Goal: Task Accomplishment & Management: Use online tool/utility

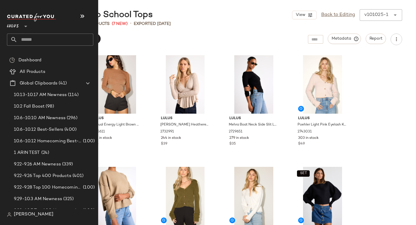
click at [28, 37] on input "text" at bounding box center [55, 40] width 76 height 12
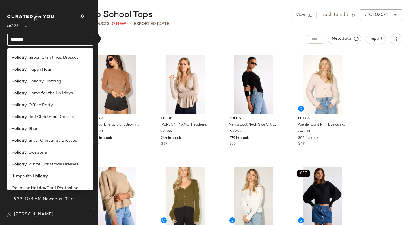
scroll to position [147, 0]
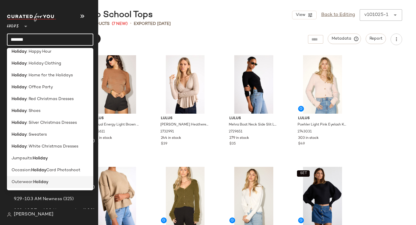
type input "*******"
click at [30, 180] on span "Outerwear:" at bounding box center [23, 182] width 22 height 6
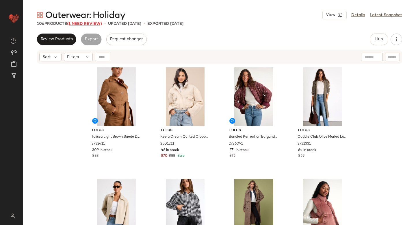
click at [86, 25] on span "(1 Need Review)" at bounding box center [84, 24] width 35 height 4
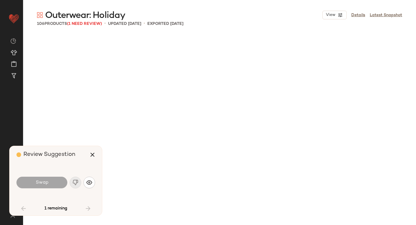
scroll to position [558, 0]
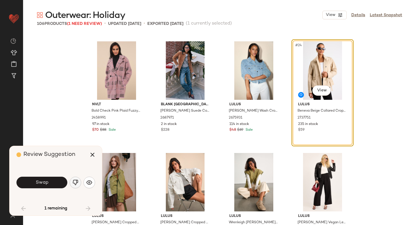
click at [76, 187] on button "button" at bounding box center [76, 183] width 12 height 12
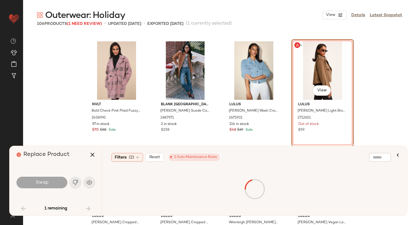
click at [311, 73] on div "#24 View" at bounding box center [323, 70] width 58 height 58
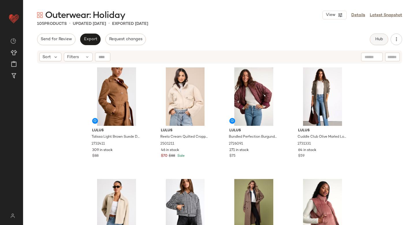
click at [380, 34] on button "Hub" at bounding box center [379, 40] width 19 height 12
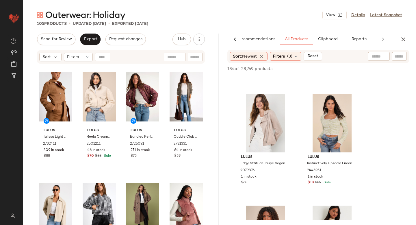
scroll to position [3221, 0]
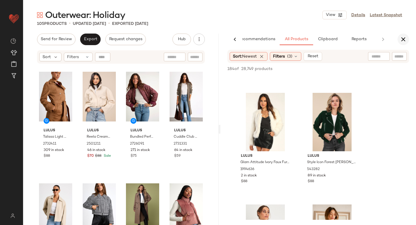
click at [407, 42] on button "button" at bounding box center [404, 40] width 12 height 12
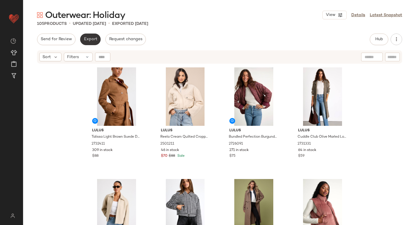
click at [88, 40] on span "Export" at bounding box center [91, 39] width 14 height 5
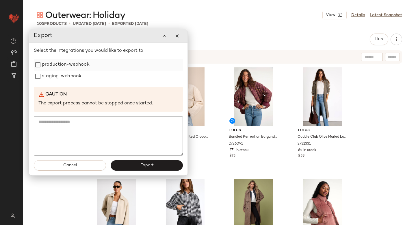
click at [69, 62] on label "production-webhook" at bounding box center [66, 65] width 48 height 12
click at [66, 74] on label "staging-webhook" at bounding box center [62, 77] width 40 height 12
click at [148, 164] on span "Export" at bounding box center [147, 165] width 14 height 5
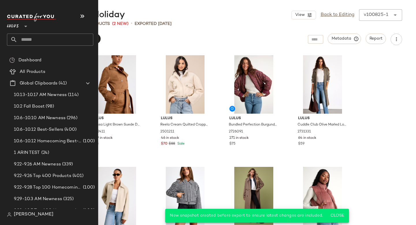
click at [45, 37] on input "text" at bounding box center [55, 40] width 76 height 12
type input "*"
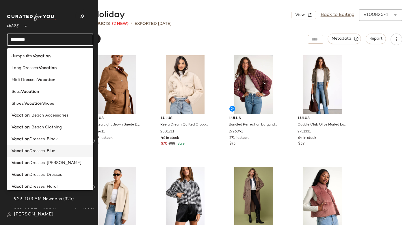
scroll to position [5, 0]
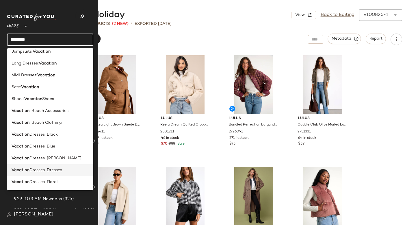
type input "********"
click at [40, 170] on span "Dresses: Dresses" at bounding box center [45, 170] width 33 height 6
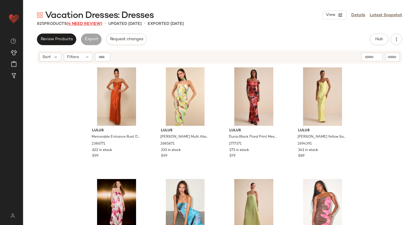
click at [76, 22] on span "(4 Need Review)" at bounding box center [85, 24] width 36 height 4
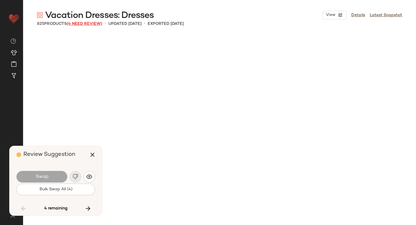
scroll to position [12943, 0]
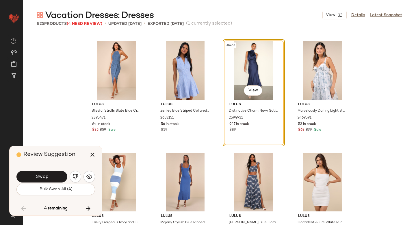
click at [234, 74] on div "#467 View" at bounding box center [254, 70] width 58 height 58
click at [72, 179] on button "button" at bounding box center [76, 177] width 12 height 12
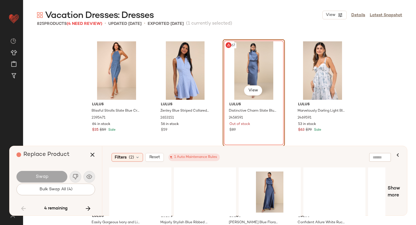
click at [246, 71] on div "#467 View" at bounding box center [254, 70] width 58 height 58
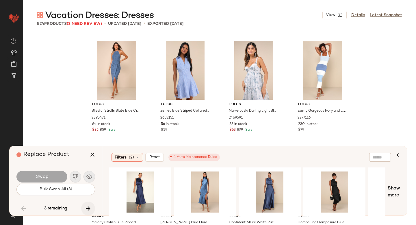
click at [87, 210] on icon "button" at bounding box center [88, 208] width 7 height 7
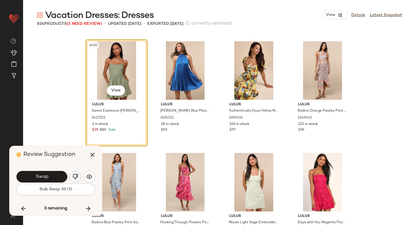
click at [74, 178] on img "button" at bounding box center [76, 177] width 6 height 6
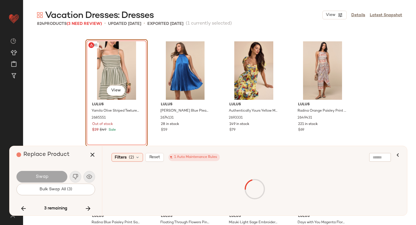
click at [116, 70] on div "#681 View" at bounding box center [117, 70] width 58 height 58
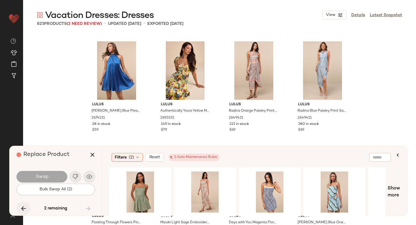
click at [21, 207] on icon "button" at bounding box center [23, 208] width 7 height 7
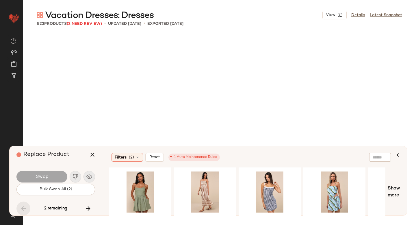
scroll to position [13390, 0]
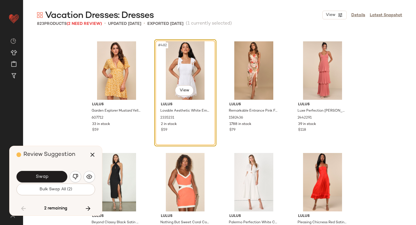
click at [193, 47] on div "#482 View" at bounding box center [185, 70] width 58 height 58
click at [75, 181] on button "button" at bounding box center [76, 177] width 12 height 12
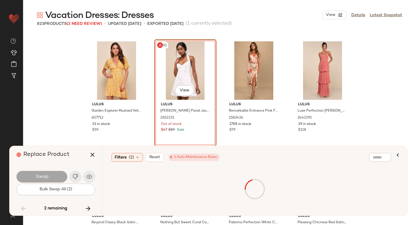
click at [171, 67] on div "#482 View" at bounding box center [185, 70] width 58 height 58
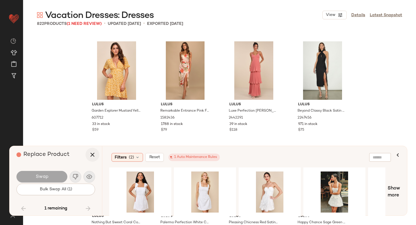
click at [90, 154] on icon "button" at bounding box center [92, 154] width 7 height 7
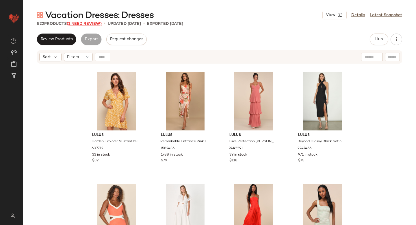
click at [86, 24] on span "(1 Need Review)" at bounding box center [84, 24] width 35 height 4
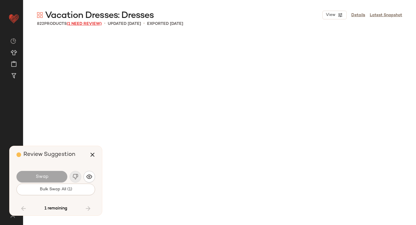
scroll to position [20865, 0]
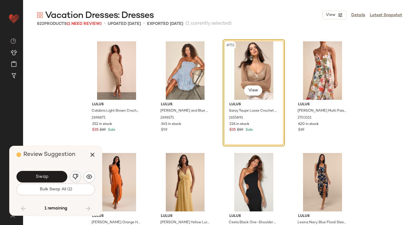
click at [76, 178] on img "button" at bounding box center [76, 177] width 6 height 6
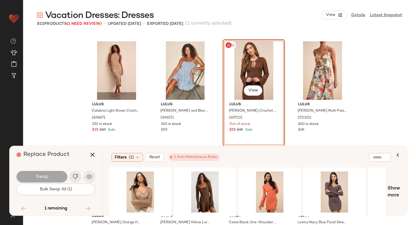
click at [247, 71] on div "#751 View" at bounding box center [254, 70] width 58 height 58
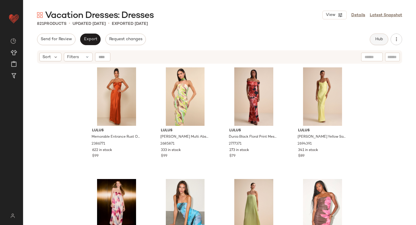
click at [377, 34] on button "Hub" at bounding box center [379, 40] width 19 height 12
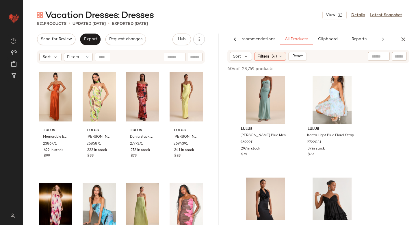
scroll to position [220, 0]
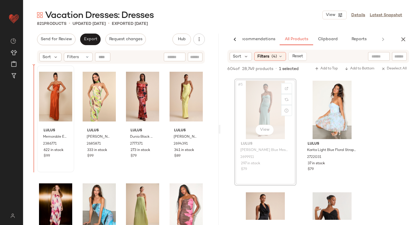
drag, startPoint x: 249, startPoint y: 96, endPoint x: 51, endPoint y: 125, distance: 200.5
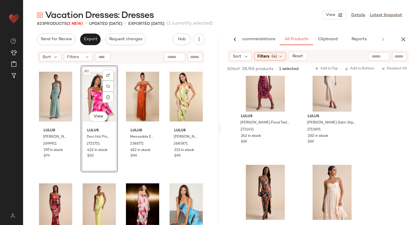
scroll to position [780, 0]
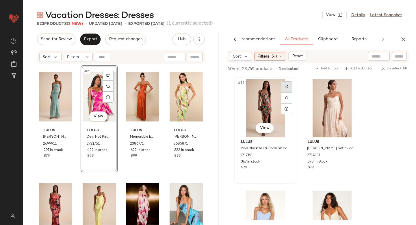
click at [288, 88] on img at bounding box center [286, 86] width 3 height 3
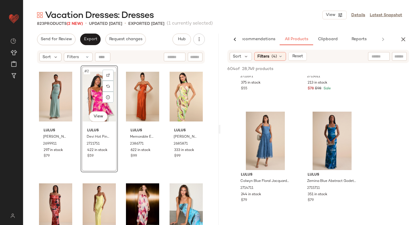
scroll to position [1311, 0]
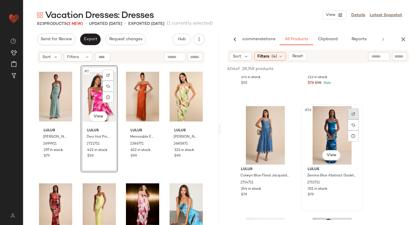
click at [355, 114] on img at bounding box center [353, 113] width 3 height 3
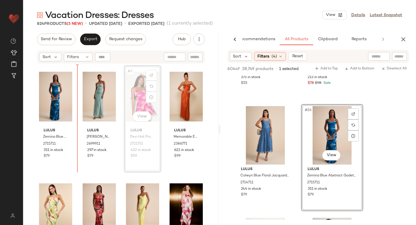
drag, startPoint x: 137, startPoint y: 98, endPoint x: 129, endPoint y: 98, distance: 7.8
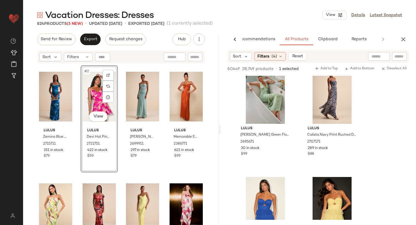
scroll to position [2741, 0]
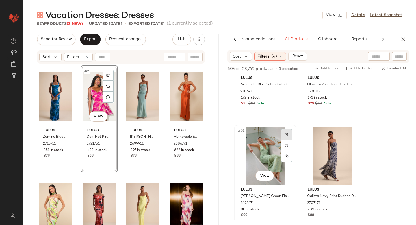
click at [288, 136] on div at bounding box center [286, 134] width 11 height 11
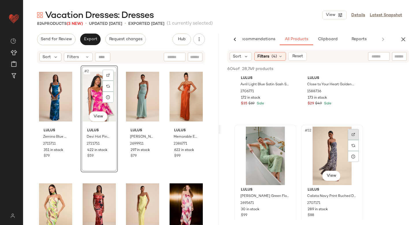
click at [350, 130] on div at bounding box center [353, 134] width 11 height 11
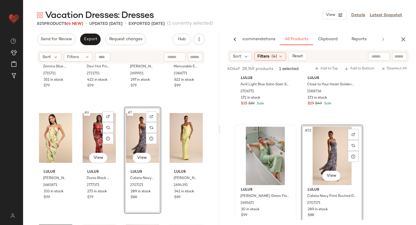
scroll to position [0, 0]
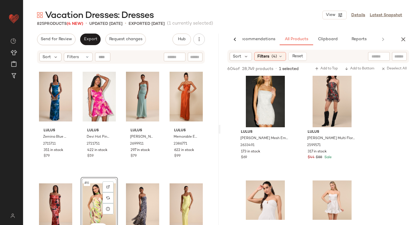
scroll to position [10741, 0]
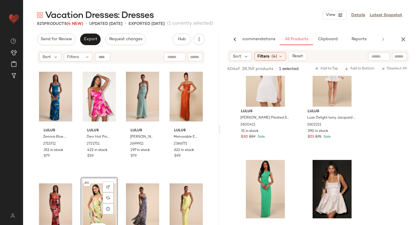
click at [377, 56] on input "text" at bounding box center [379, 56] width 15 height 6
type input "*****"
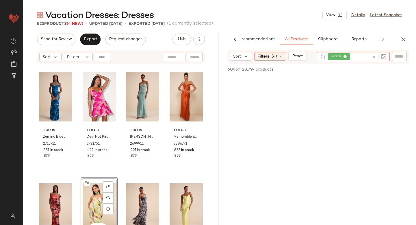
click at [375, 57] on icon at bounding box center [374, 57] width 4 height 4
click at [406, 42] on icon "button" at bounding box center [403, 39] width 7 height 7
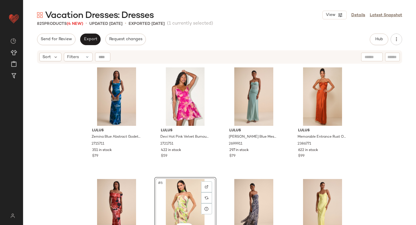
click at [94, 32] on div "Vacation Dresses: Dresses View Details Latest Snapshot 825 Products (4 New) • u…" at bounding box center [219, 117] width 393 height 216
click at [89, 40] on span "Export" at bounding box center [91, 39] width 14 height 5
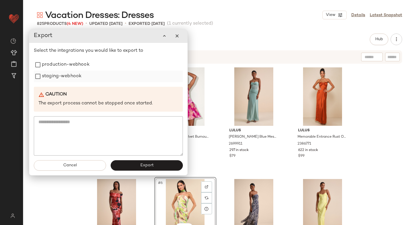
click at [60, 73] on label "staging-webhook" at bounding box center [62, 77] width 40 height 12
click at [58, 66] on label "production-webhook" at bounding box center [66, 65] width 48 height 12
click at [132, 166] on button "Export" at bounding box center [147, 165] width 72 height 10
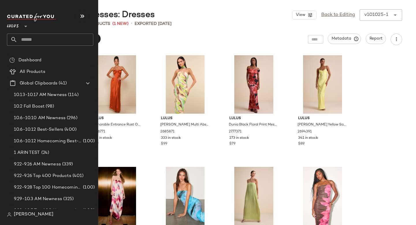
click at [36, 38] on input "text" at bounding box center [55, 40] width 76 height 12
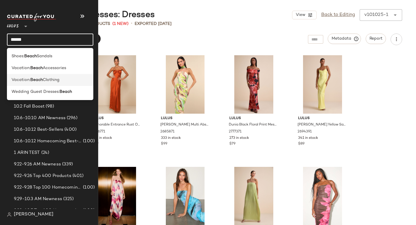
type input "*****"
click at [17, 84] on div "Vacation: Beach Clothing" at bounding box center [50, 80] width 86 height 12
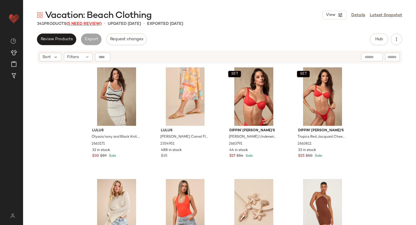
click at [83, 23] on span "(5 Need Review)" at bounding box center [83, 24] width 35 height 4
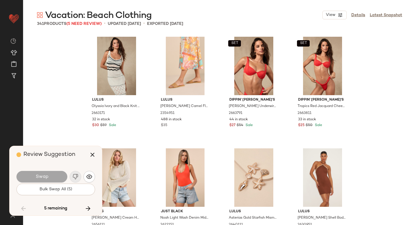
scroll to position [3124, 0]
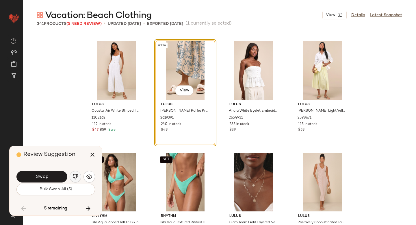
click at [75, 175] on img "button" at bounding box center [76, 177] width 6 height 6
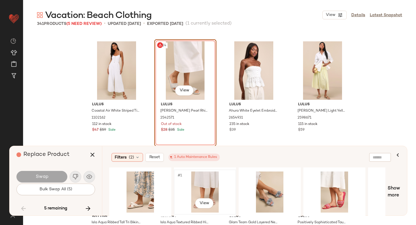
click at [201, 183] on div "#1 View" at bounding box center [205, 191] width 58 height 41
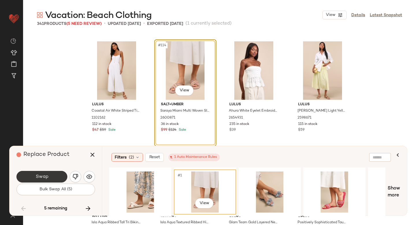
click at [50, 178] on button "Swap" at bounding box center [41, 177] width 51 height 12
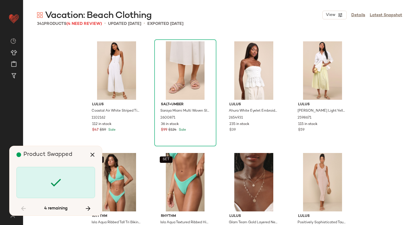
scroll to position [3794, 0]
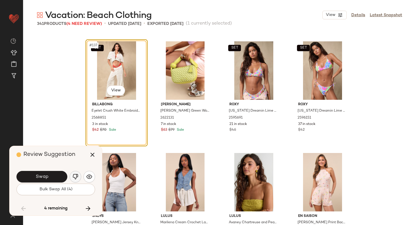
click at [74, 175] on img "button" at bounding box center [76, 177] width 6 height 6
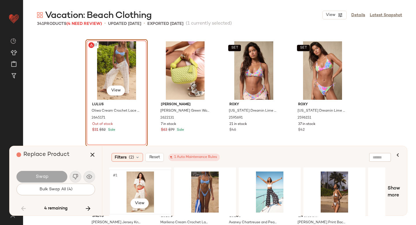
click at [145, 183] on div "#1 View" at bounding box center [140, 191] width 58 height 41
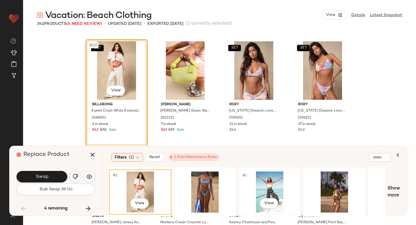
click at [262, 186] on div "#1 View" at bounding box center [270, 191] width 58 height 41
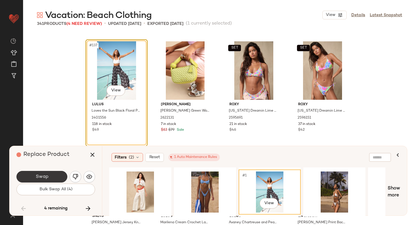
click at [44, 174] on span "Swap" at bounding box center [41, 176] width 13 height 5
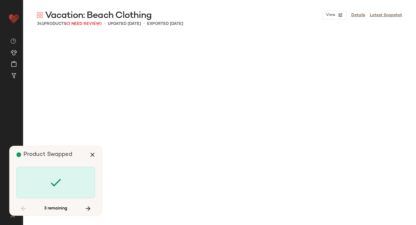
scroll to position [6806, 0]
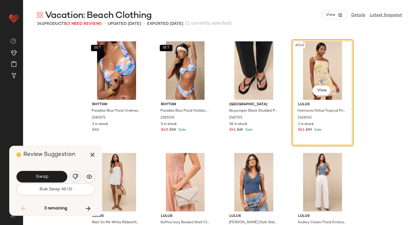
click at [79, 173] on button "button" at bounding box center [76, 177] width 12 height 12
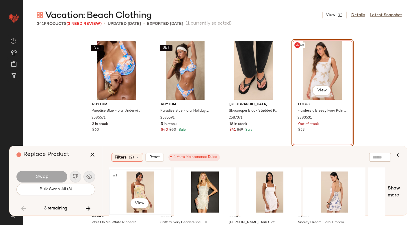
click at [141, 190] on div "#1 View" at bounding box center [140, 191] width 58 height 41
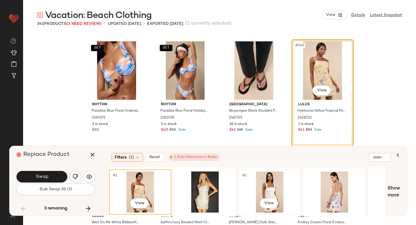
click at [258, 187] on div "#1 View" at bounding box center [270, 191] width 58 height 41
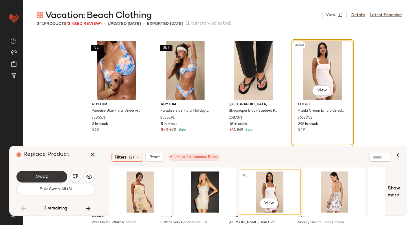
click at [38, 174] on span "Swap" at bounding box center [41, 176] width 13 height 5
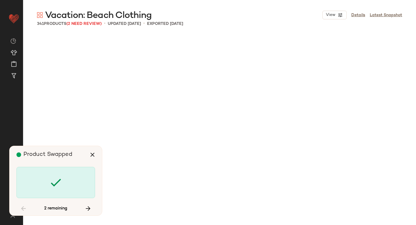
scroll to position [7476, 0]
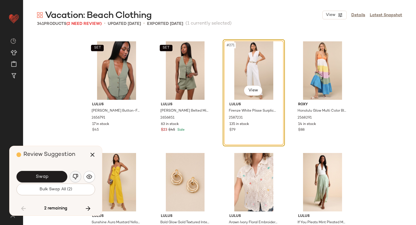
click at [77, 177] on img "button" at bounding box center [76, 177] width 6 height 6
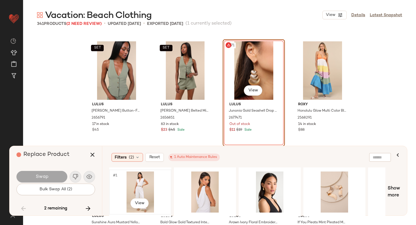
click at [143, 187] on div "#1 View" at bounding box center [140, 191] width 58 height 41
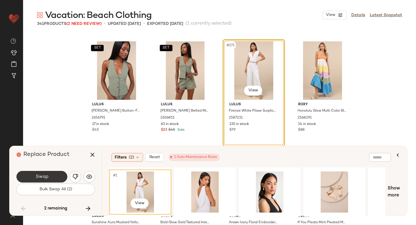
click at [58, 175] on button "Swap" at bounding box center [41, 177] width 51 height 12
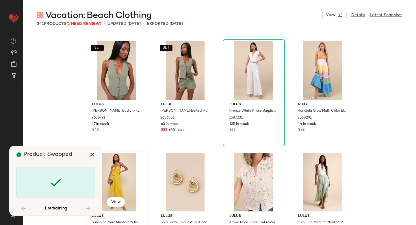
scroll to position [8145, 0]
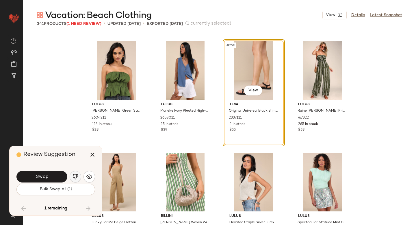
click at [75, 175] on img "button" at bounding box center [76, 177] width 6 height 6
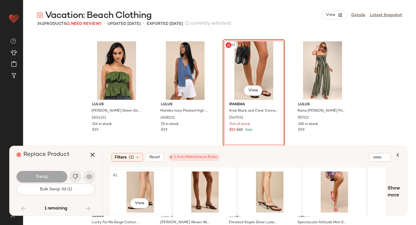
click at [150, 186] on div "#1 View" at bounding box center [140, 191] width 58 height 41
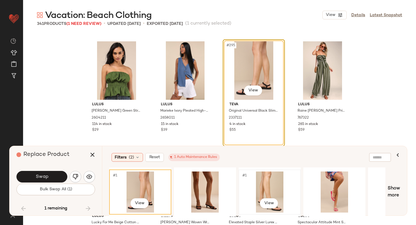
click at [265, 191] on div "#1 View" at bounding box center [270, 191] width 58 height 41
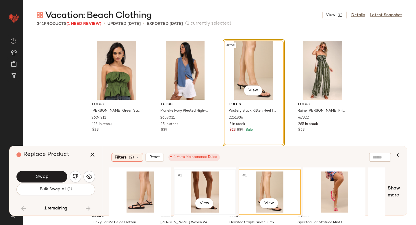
click at [197, 186] on div "#1 View" at bounding box center [205, 191] width 58 height 41
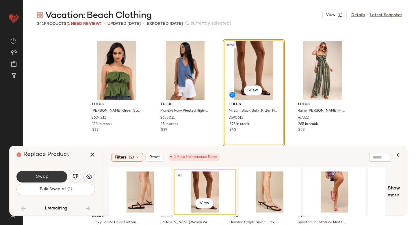
click at [56, 171] on button "Swap" at bounding box center [41, 177] width 51 height 12
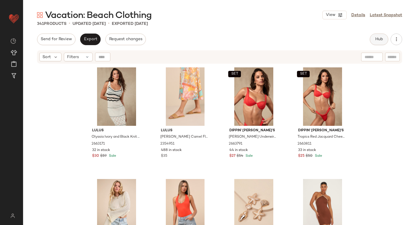
click at [374, 38] on button "Hub" at bounding box center [379, 40] width 19 height 12
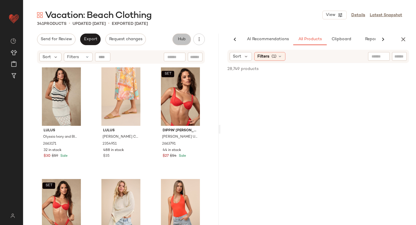
scroll to position [0, 14]
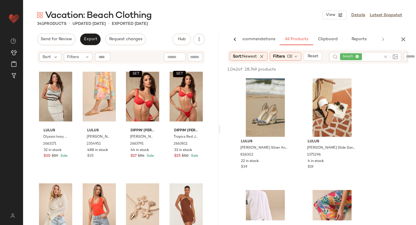
click at [387, 56] on div at bounding box center [389, 56] width 17 height 9
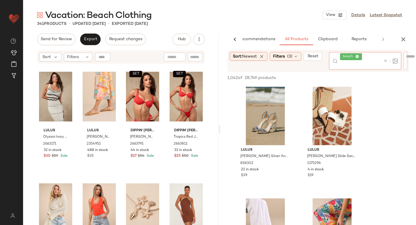
click at [387, 60] on icon at bounding box center [386, 61] width 4 height 4
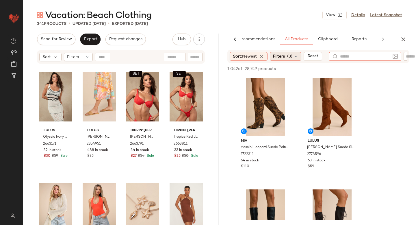
click at [292, 52] on div "Filters (3)" at bounding box center [286, 56] width 32 height 9
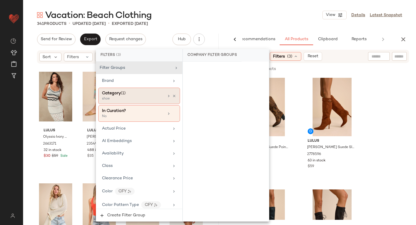
click at [122, 99] on div "shoe" at bounding box center [131, 98] width 58 height 5
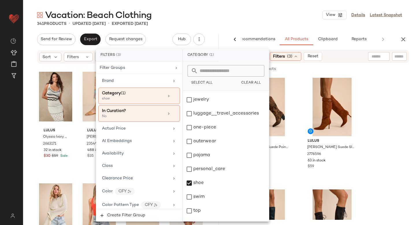
scroll to position [105, 0]
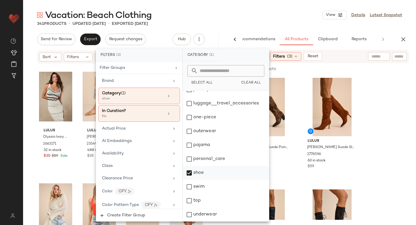
click at [190, 171] on div "shoe" at bounding box center [226, 173] width 86 height 14
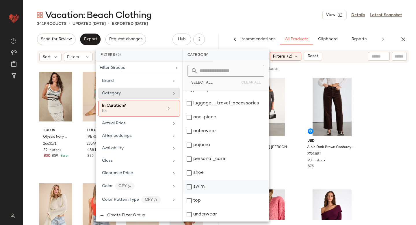
click at [189, 186] on div "swim" at bounding box center [226, 187] width 86 height 14
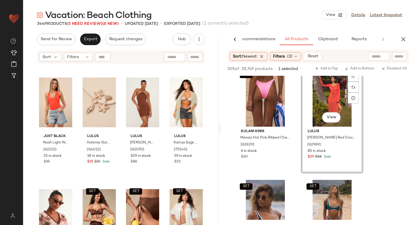
scroll to position [0, 0]
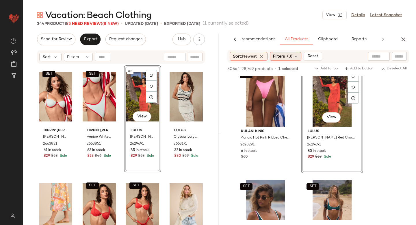
click at [295, 57] on icon at bounding box center [296, 56] width 5 height 5
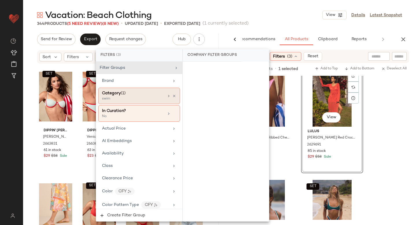
click at [150, 98] on div "swim" at bounding box center [131, 98] width 58 height 5
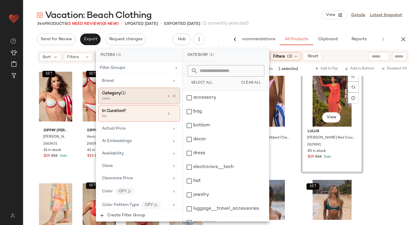
click at [172, 96] on icon at bounding box center [174, 96] width 4 height 4
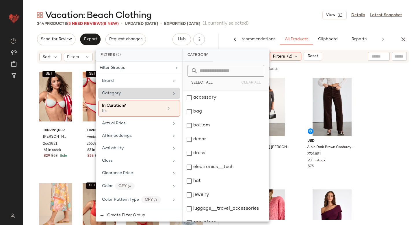
click at [397, 56] on input "text" at bounding box center [400, 56] width 10 height 6
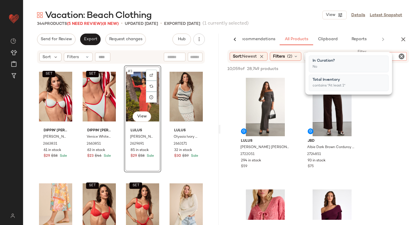
type input "**********"
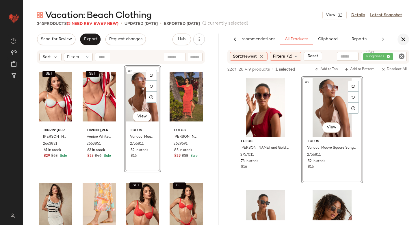
click at [404, 40] on icon "button" at bounding box center [403, 39] width 7 height 7
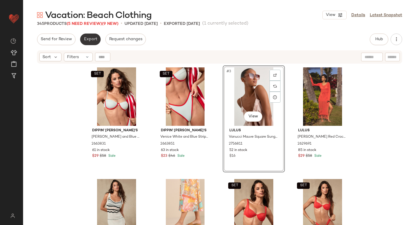
click at [95, 41] on span "Export" at bounding box center [91, 39] width 14 height 5
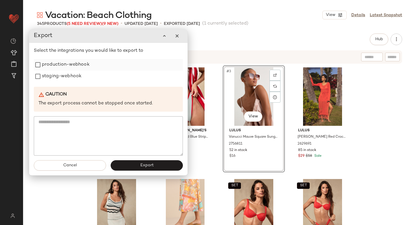
click at [76, 62] on label "production-webhook" at bounding box center [66, 65] width 48 height 12
click at [68, 76] on label "staging-webhook" at bounding box center [62, 77] width 40 height 12
click at [132, 162] on button "Export" at bounding box center [147, 165] width 72 height 10
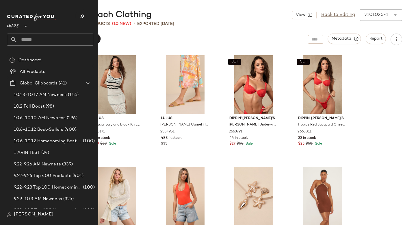
click at [40, 41] on input "text" at bounding box center [55, 40] width 76 height 12
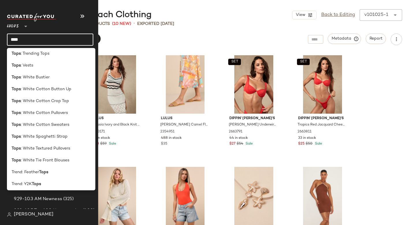
scroll to position [1048, 0]
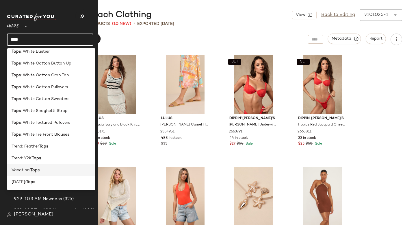
type input "****"
click at [29, 169] on span "Vacation:" at bounding box center [21, 170] width 19 height 6
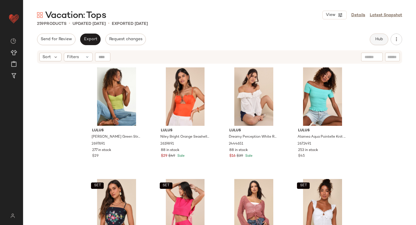
click at [379, 41] on span "Hub" at bounding box center [379, 39] width 8 height 5
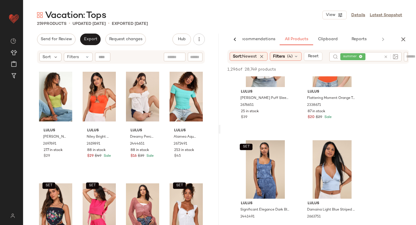
scroll to position [2566, 0]
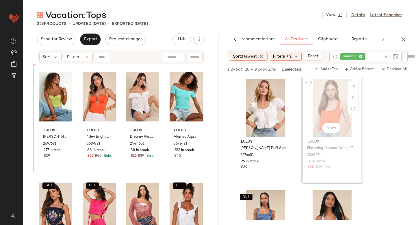
drag, startPoint x: 327, startPoint y: 100, endPoint x: 323, endPoint y: 101, distance: 3.2
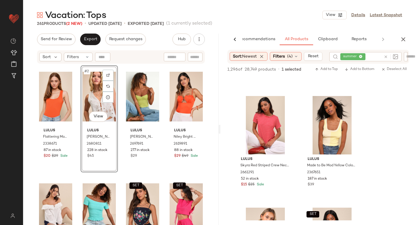
scroll to position [3666, 0]
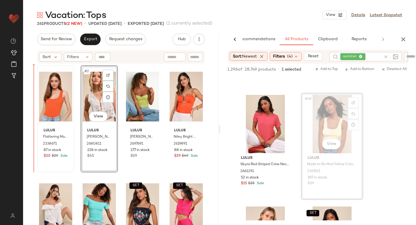
drag, startPoint x: 315, startPoint y: 116, endPoint x: 39, endPoint y: 164, distance: 280.2
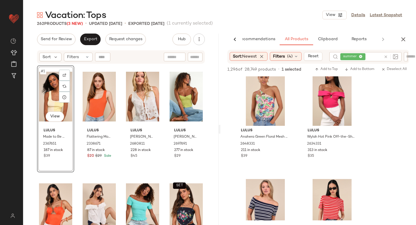
scroll to position [4250, 0]
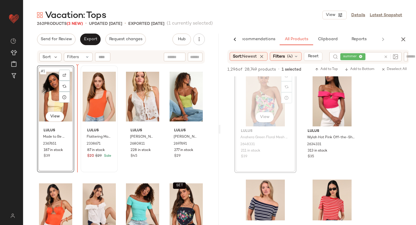
drag, startPoint x: 271, startPoint y: 95, endPoint x: 82, endPoint y: 135, distance: 194.0
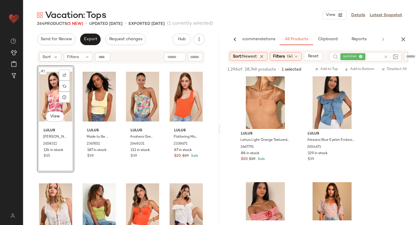
scroll to position [5559, 0]
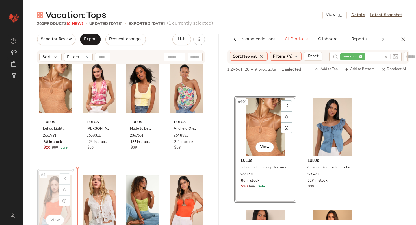
scroll to position [13, 0]
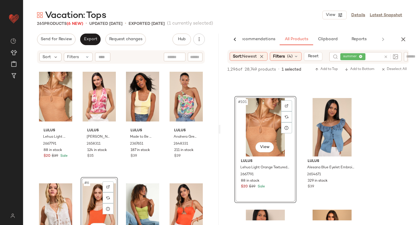
scroll to position [5839, 0]
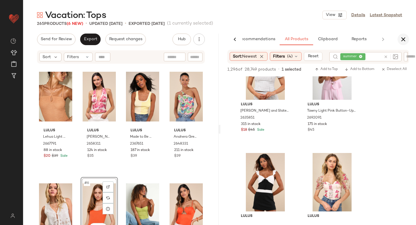
click at [402, 39] on icon "button" at bounding box center [403, 39] width 7 height 7
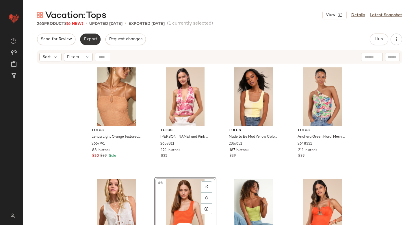
click at [93, 42] on button "Export" at bounding box center [90, 40] width 21 height 12
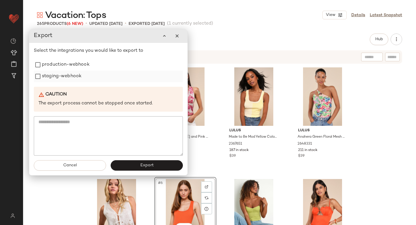
click at [66, 71] on label "staging-webhook" at bounding box center [62, 77] width 40 height 12
click at [65, 64] on label "production-webhook" at bounding box center [66, 65] width 48 height 12
click at [129, 171] on div "Cancel Export" at bounding box center [108, 166] width 158 height 20
click at [128, 169] on button "Export" at bounding box center [147, 165] width 72 height 10
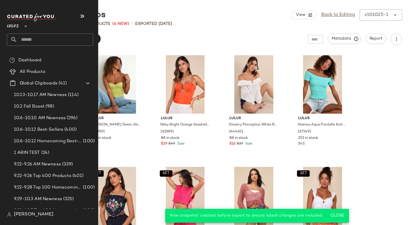
click at [44, 41] on input "text" at bounding box center [55, 40] width 76 height 12
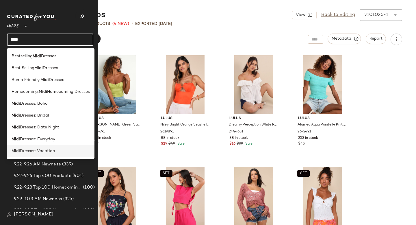
type input "****"
click at [36, 152] on span "Dresses: Vacation" at bounding box center [37, 151] width 35 height 6
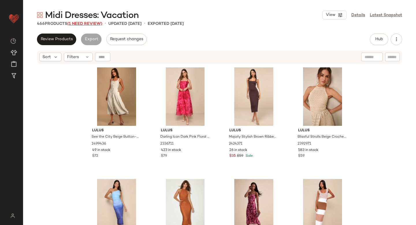
click at [76, 25] on span "(1 Need Review)" at bounding box center [84, 24] width 35 height 4
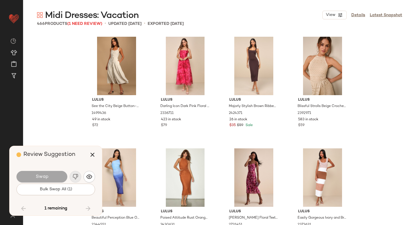
scroll to position [11939, 0]
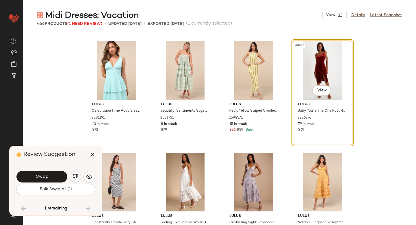
click at [75, 177] on img "button" at bounding box center [76, 177] width 6 height 6
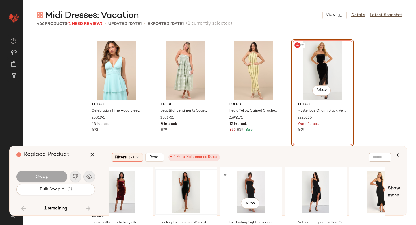
scroll to position [0, 86]
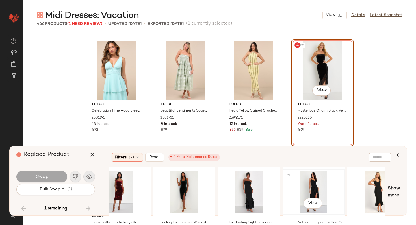
click at [313, 179] on div "#1 View" at bounding box center [314, 191] width 58 height 41
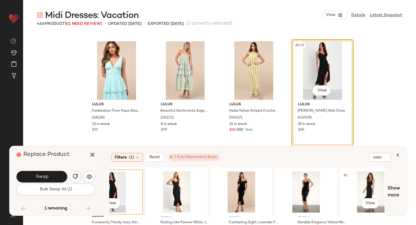
scroll to position [0, 358]
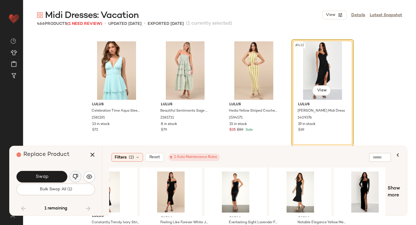
click at [75, 175] on img "button" at bounding box center [76, 177] width 6 height 6
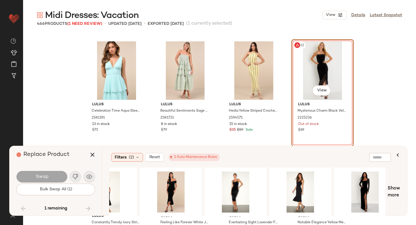
click at [312, 67] on div "#432 View" at bounding box center [323, 70] width 58 height 58
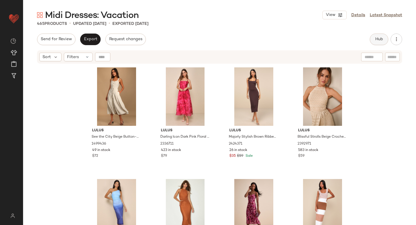
click at [374, 41] on button "Hub" at bounding box center [379, 40] width 19 height 12
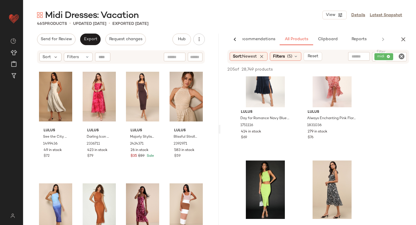
scroll to position [3575, 0]
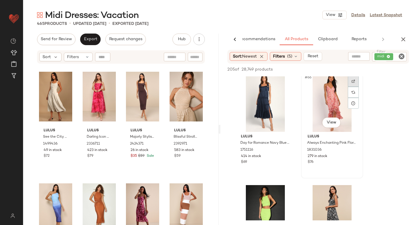
click at [351, 78] on div at bounding box center [353, 81] width 11 height 11
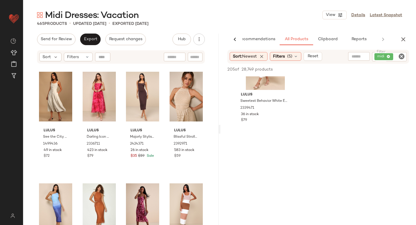
scroll to position [4408, 0]
click at [405, 38] on icon "button" at bounding box center [403, 39] width 7 height 7
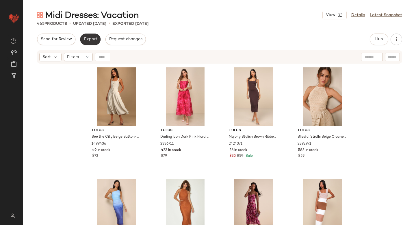
click at [93, 39] on span "Export" at bounding box center [91, 39] width 14 height 5
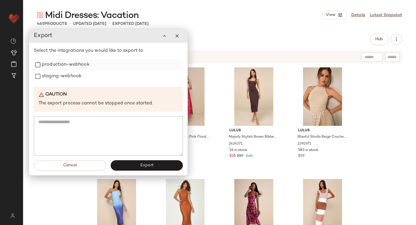
click at [72, 65] on label "production-webhook" at bounding box center [66, 65] width 48 height 12
click at [66, 73] on label "staging-webhook" at bounding box center [62, 77] width 40 height 12
click at [129, 162] on button "Export" at bounding box center [147, 165] width 72 height 10
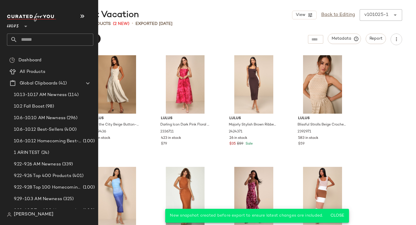
click at [58, 34] on input "text" at bounding box center [55, 40] width 76 height 12
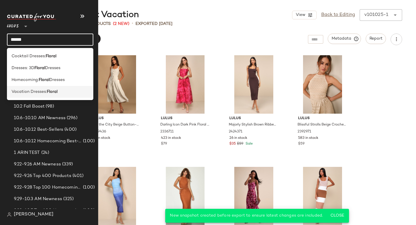
type input "******"
click at [43, 91] on span "Vacation Dresses:" at bounding box center [29, 92] width 35 height 6
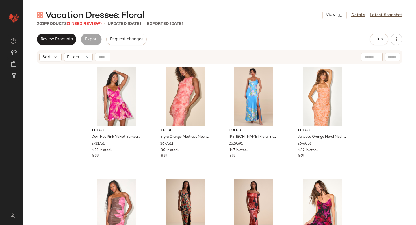
click at [96, 24] on span "(1 Need Review)" at bounding box center [84, 24] width 35 height 4
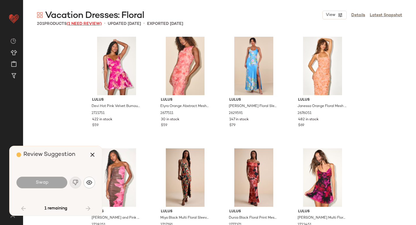
scroll to position [1897, 0]
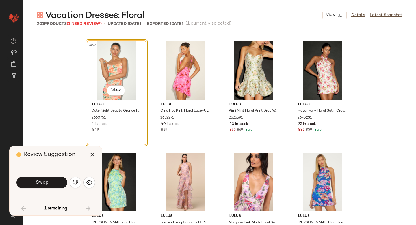
click at [76, 183] on img "button" at bounding box center [76, 183] width 6 height 6
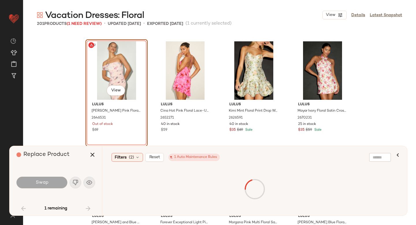
click at [119, 71] on div "#69 View" at bounding box center [117, 70] width 58 height 58
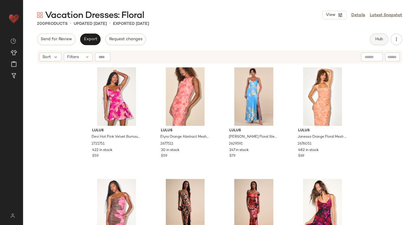
click at [377, 40] on span "Hub" at bounding box center [379, 39] width 8 height 5
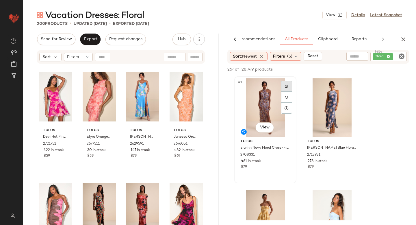
click at [286, 82] on div at bounding box center [286, 86] width 11 height 11
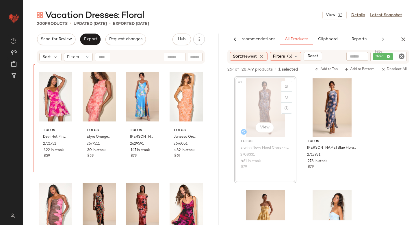
drag, startPoint x: 255, startPoint y: 95, endPoint x: 32, endPoint y: 131, distance: 226.2
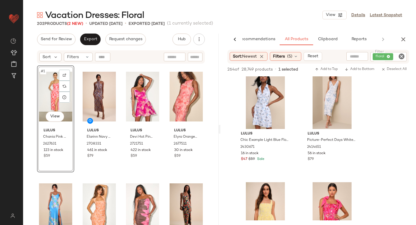
scroll to position [3900, 0]
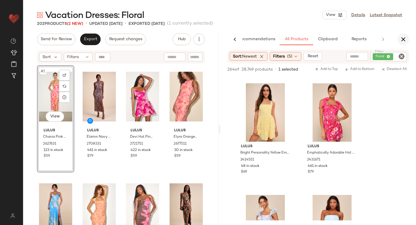
click at [403, 38] on icon "button" at bounding box center [403, 39] width 7 height 7
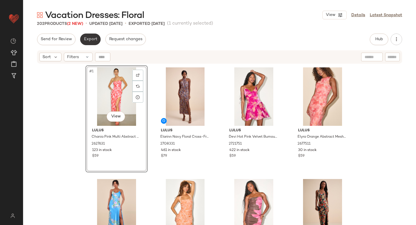
click at [96, 41] on span "Export" at bounding box center [91, 39] width 14 height 5
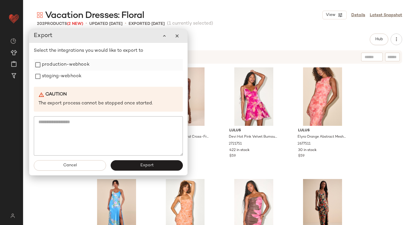
click at [66, 66] on label "production-webhook" at bounding box center [66, 65] width 48 height 12
click at [59, 78] on label "staging-webhook" at bounding box center [62, 77] width 40 height 12
click at [132, 169] on button "Export" at bounding box center [147, 165] width 72 height 10
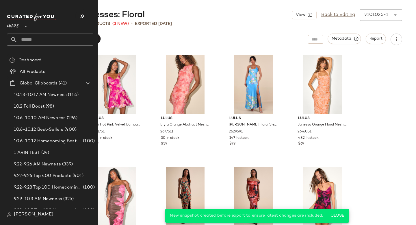
click at [21, 35] on input "text" at bounding box center [55, 40] width 76 height 12
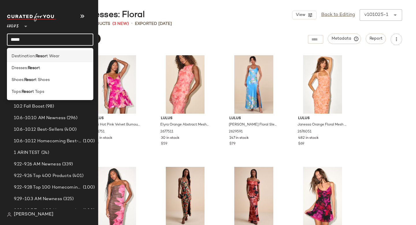
type input "*****"
click at [16, 53] on span "Destination:" at bounding box center [24, 56] width 24 height 6
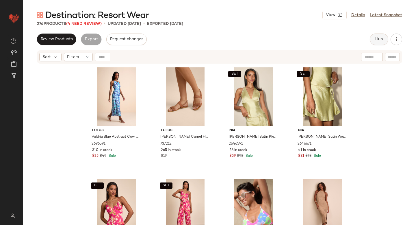
click at [378, 40] on span "Hub" at bounding box center [379, 39] width 8 height 5
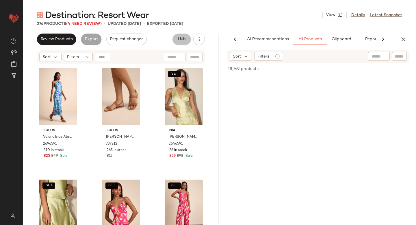
scroll to position [0, 14]
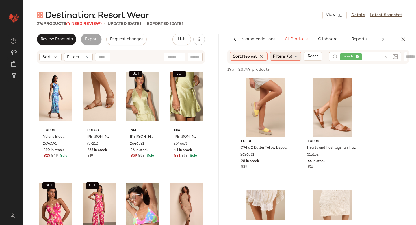
click at [281, 57] on span "Filters" at bounding box center [279, 56] width 12 height 6
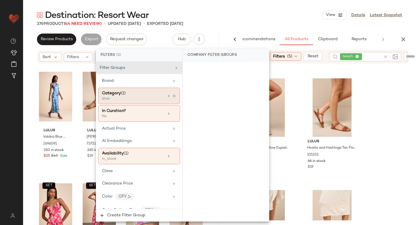
click at [129, 97] on div "shoe" at bounding box center [131, 98] width 58 height 5
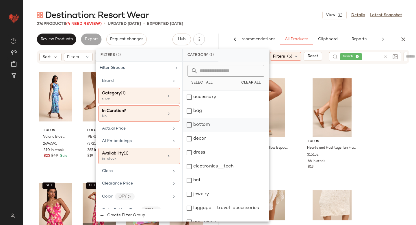
click at [190, 126] on div "bottom" at bounding box center [226, 125] width 86 height 14
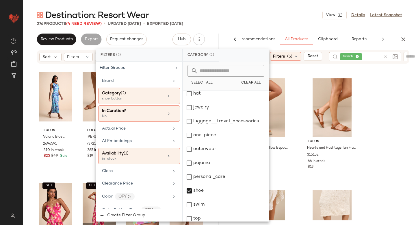
scroll to position [105, 0]
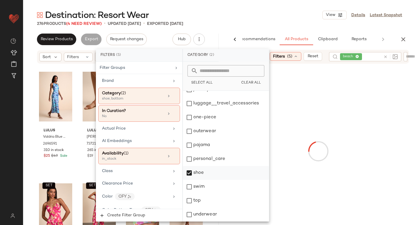
click at [190, 174] on div "shoe" at bounding box center [226, 173] width 86 height 14
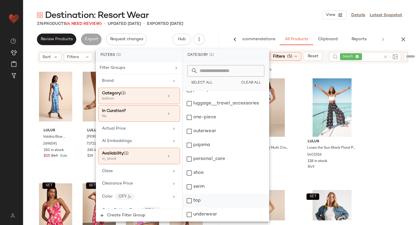
click at [191, 197] on div "top" at bounding box center [226, 201] width 86 height 14
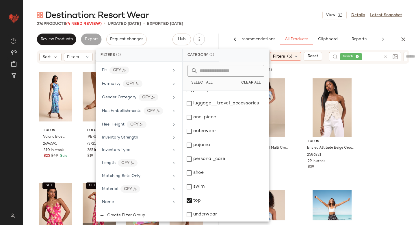
scroll to position [230, 0]
click at [142, 172] on div "Matching Sets Only" at bounding box center [135, 174] width 67 height 6
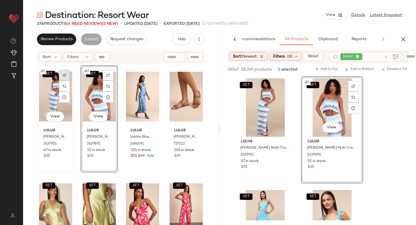
click at [65, 75] on img at bounding box center [64, 74] width 3 height 3
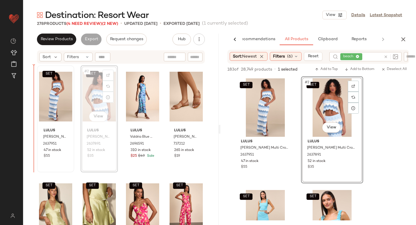
drag, startPoint x: 86, startPoint y: 87, endPoint x: 25, endPoint y: 106, distance: 63.7
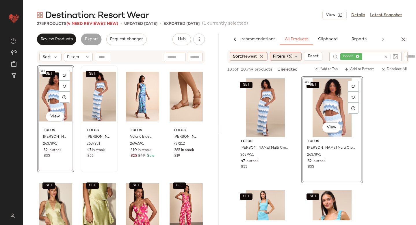
click at [277, 59] on span "Filters" at bounding box center [279, 56] width 12 height 6
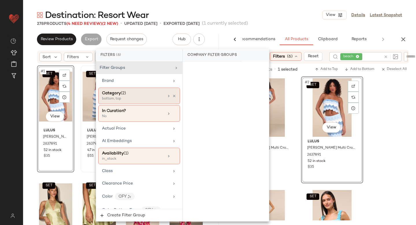
click at [143, 102] on div "Category (2) bottom, top" at bounding box center [139, 96] width 82 height 16
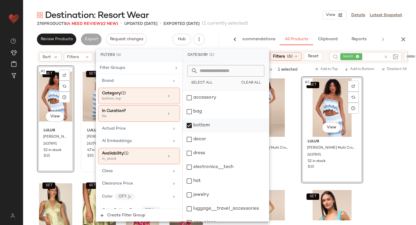
click at [187, 124] on div "bottom" at bounding box center [226, 126] width 86 height 14
click at [189, 151] on div "dress" at bounding box center [226, 153] width 86 height 14
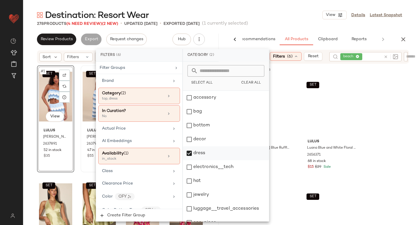
scroll to position [105, 0]
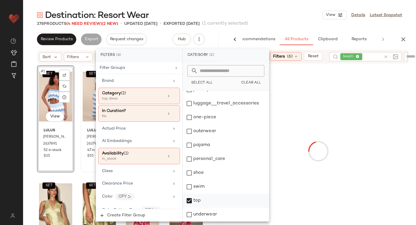
click at [194, 196] on div "top" at bounding box center [226, 201] width 86 height 14
click at [395, 115] on div at bounding box center [318, 151] width 193 height 173
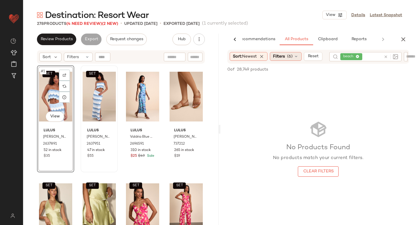
click at [277, 53] on span "Filters" at bounding box center [279, 56] width 12 height 6
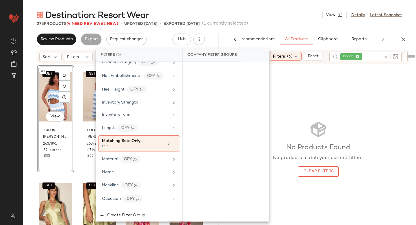
scroll to position [294, 0]
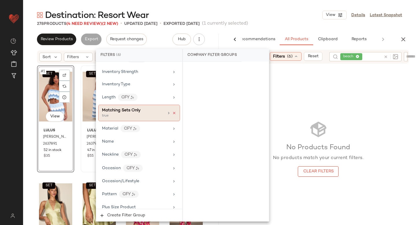
click at [172, 114] on icon at bounding box center [174, 113] width 4 height 4
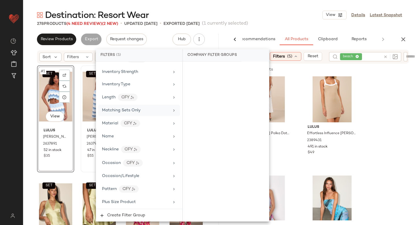
scroll to position [0, 0]
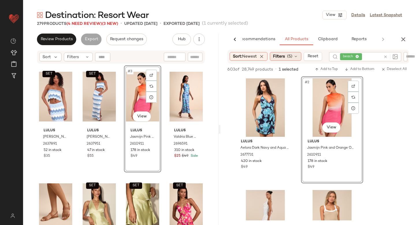
click at [290, 56] on span "(5)" at bounding box center [289, 56] width 5 height 6
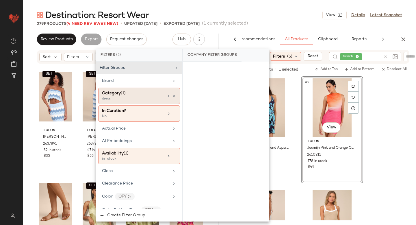
click at [150, 98] on div "dress" at bounding box center [131, 98] width 58 height 5
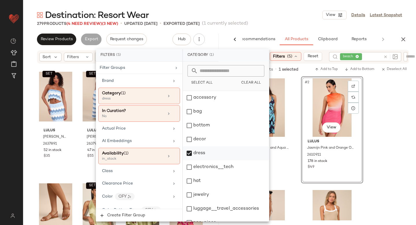
click at [190, 154] on div "dress" at bounding box center [226, 153] width 86 height 14
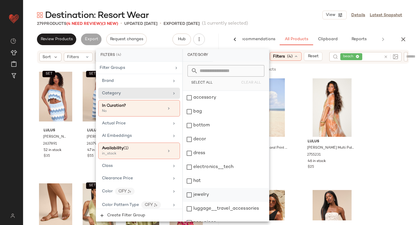
click at [188, 193] on div "jewelry" at bounding box center [226, 195] width 86 height 14
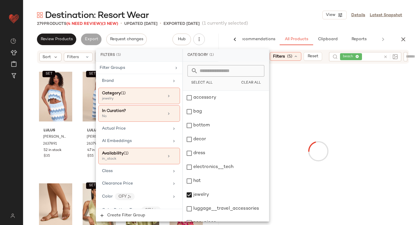
click at [393, 108] on div at bounding box center [318, 151] width 193 height 173
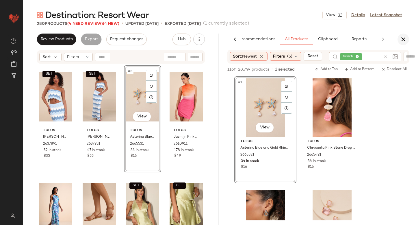
click at [404, 39] on icon "button" at bounding box center [403, 39] width 7 height 7
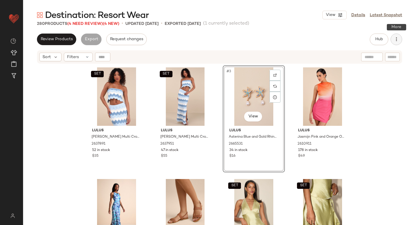
click at [397, 44] on button "button" at bounding box center [397, 40] width 12 height 12
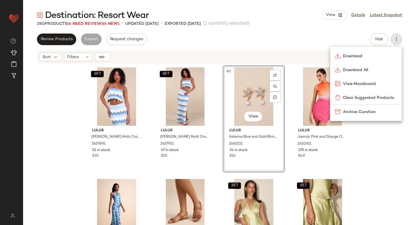
click at [223, 30] on div "Destination: Resort Wear View Details Latest Snapshot 280 Products (4 Need Revi…" at bounding box center [219, 117] width 393 height 216
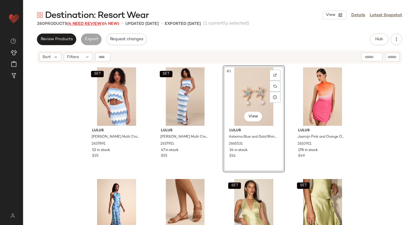
click at [82, 23] on span "(4 Need Review)" at bounding box center [85, 24] width 36 height 4
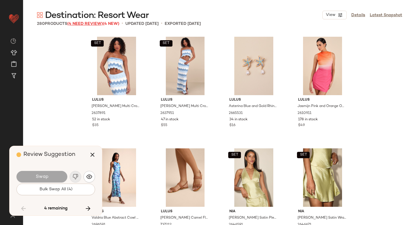
scroll to position [5021, 0]
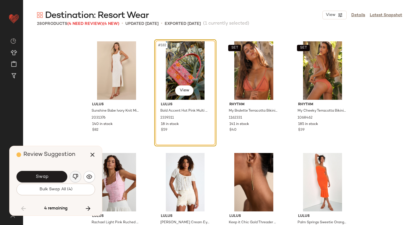
click at [72, 173] on button "button" at bounding box center [76, 177] width 12 height 12
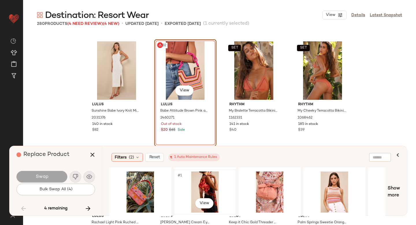
click at [197, 183] on div "#1 View" at bounding box center [205, 191] width 58 height 41
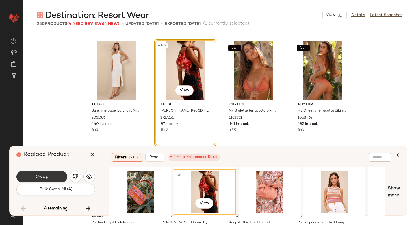
click at [51, 178] on button "Swap" at bounding box center [41, 177] width 51 height 12
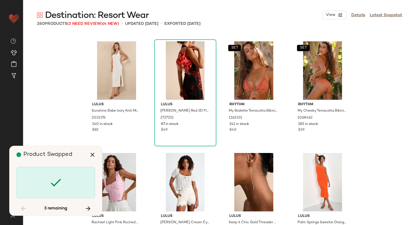
scroll to position [5579, 0]
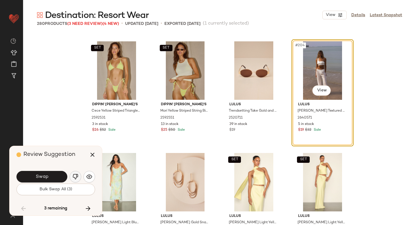
click at [78, 175] on img "button" at bounding box center [76, 177] width 6 height 6
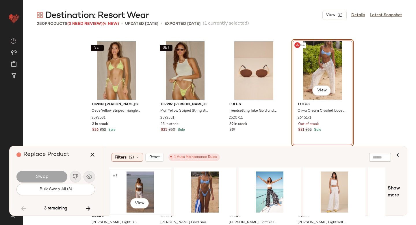
click at [147, 184] on div "#1 View" at bounding box center [140, 191] width 58 height 41
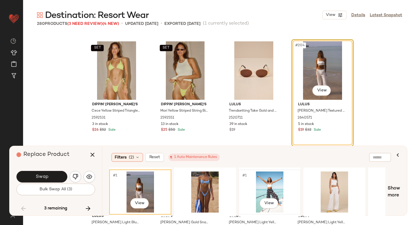
click at [275, 178] on div "#1 View" at bounding box center [270, 191] width 58 height 41
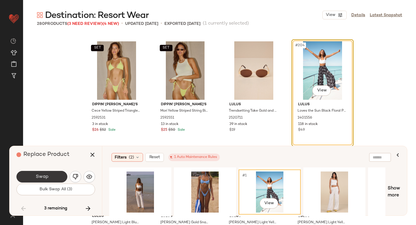
click at [58, 171] on button "Swap" at bounding box center [41, 177] width 51 height 12
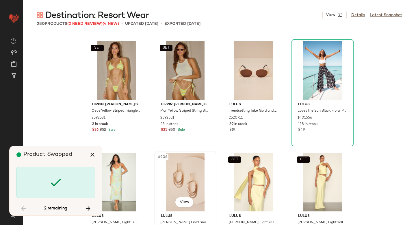
scroll to position [6248, 0]
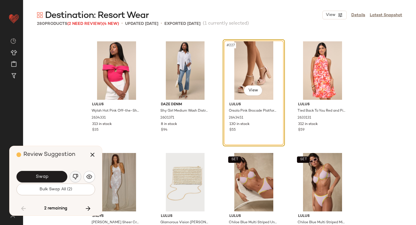
click at [73, 177] on img "button" at bounding box center [76, 177] width 6 height 6
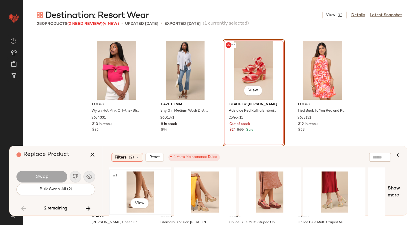
click at [149, 180] on div "#1 View" at bounding box center [140, 191] width 58 height 41
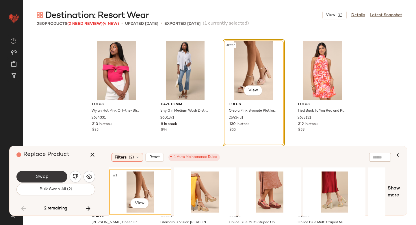
click at [54, 179] on button "Swap" at bounding box center [41, 177] width 51 height 12
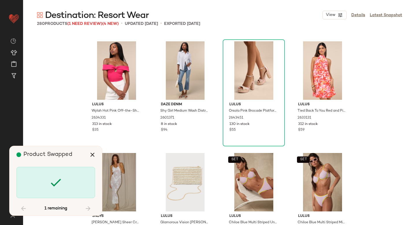
scroll to position [7587, 0]
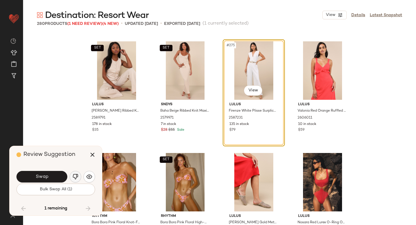
click at [77, 176] on img "button" at bounding box center [76, 177] width 6 height 6
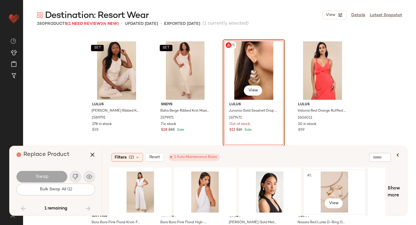
click at [333, 182] on div "#1 View" at bounding box center [335, 191] width 58 height 41
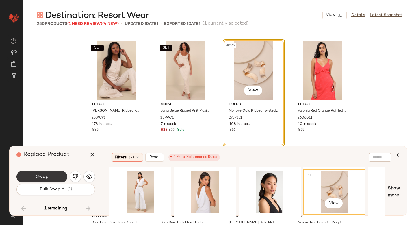
click at [56, 178] on button "Swap" at bounding box center [41, 177] width 51 height 12
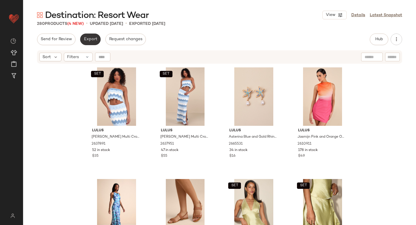
click at [89, 41] on span "Export" at bounding box center [91, 39] width 14 height 5
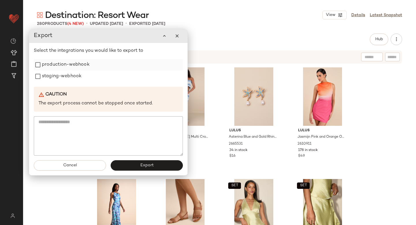
click at [66, 62] on label "production-webhook" at bounding box center [66, 65] width 48 height 12
click at [58, 83] on div "Select the integrations you would like to export to production-webhook staging-…" at bounding box center [108, 101] width 149 height 108
click at [58, 79] on label "staging-webhook" at bounding box center [62, 77] width 40 height 12
click at [132, 164] on button "Export" at bounding box center [147, 165] width 72 height 10
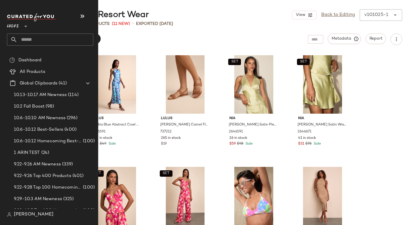
click at [30, 35] on input "text" at bounding box center [55, 40] width 76 height 12
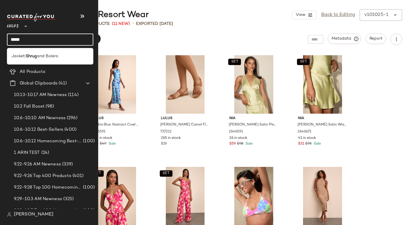
type input "*****"
click at [26, 50] on div "Jacket: Shrug and [PERSON_NAME]" at bounding box center [50, 56] width 86 height 16
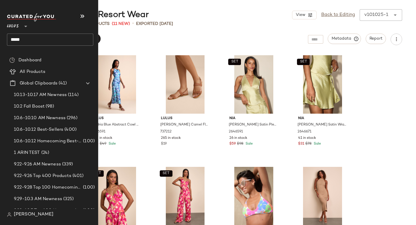
click at [39, 32] on div "Lulus ** *****" at bounding box center [50, 29] width 86 height 32
click at [33, 41] on input "*****" at bounding box center [50, 40] width 86 height 12
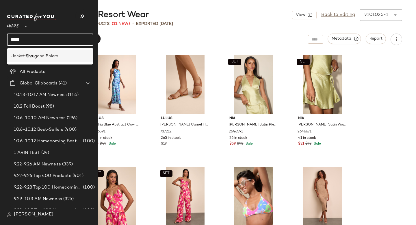
click at [24, 58] on span "Jacket:" at bounding box center [19, 56] width 14 height 6
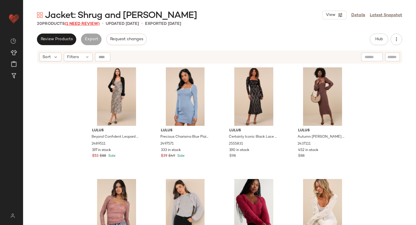
click at [87, 23] on span "(1 Need Review)" at bounding box center [82, 24] width 35 height 4
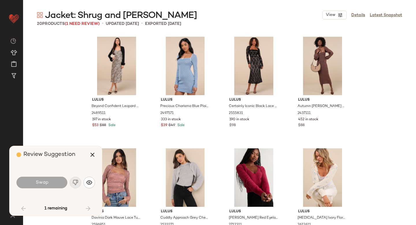
scroll to position [368, 0]
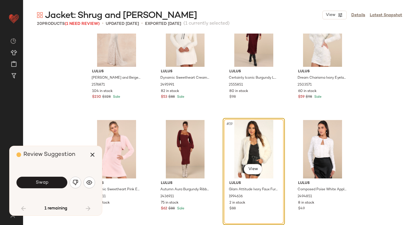
click at [252, 132] on div "#19 View" at bounding box center [254, 149] width 58 height 58
click at [74, 183] on img "button" at bounding box center [76, 183] width 6 height 6
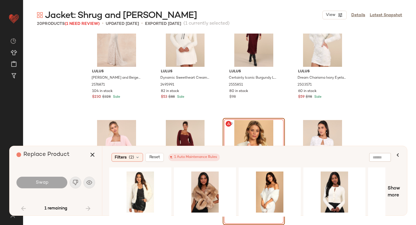
click at [268, 123] on div "#19 View" at bounding box center [254, 149] width 58 height 58
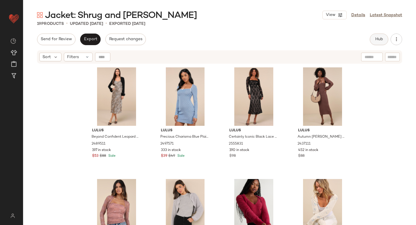
click at [381, 41] on span "Hub" at bounding box center [379, 39] width 8 height 5
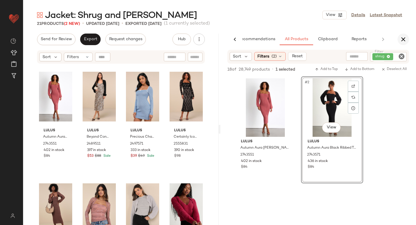
click at [402, 38] on icon "button" at bounding box center [403, 39] width 7 height 7
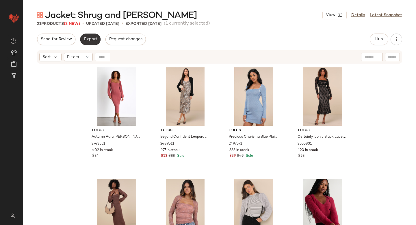
click at [86, 37] on span "Export" at bounding box center [91, 39] width 14 height 5
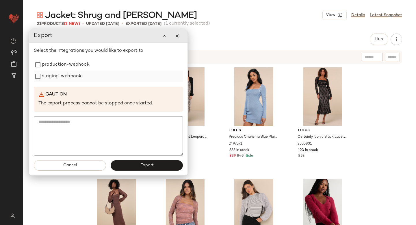
click at [56, 76] on label "staging-webhook" at bounding box center [62, 77] width 40 height 12
click at [55, 65] on label "production-webhook" at bounding box center [66, 65] width 48 height 12
click at [133, 170] on button "Export" at bounding box center [147, 165] width 72 height 10
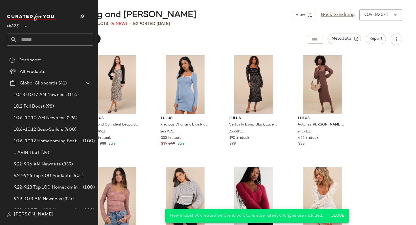
click at [51, 40] on input "text" at bounding box center [55, 40] width 76 height 12
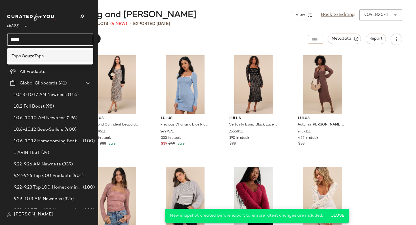
type input "*****"
click at [41, 58] on span "Tops" at bounding box center [38, 56] width 9 height 6
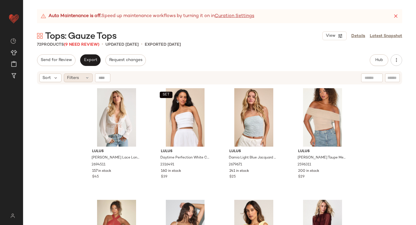
click at [81, 75] on div "Filters" at bounding box center [78, 77] width 29 height 9
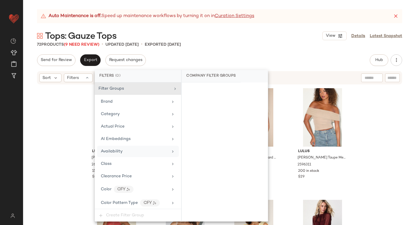
click at [119, 151] on span "Availability" at bounding box center [112, 151] width 22 height 4
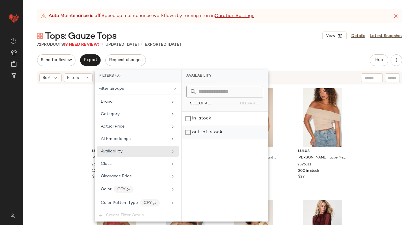
click at [196, 132] on div "out_of_stock" at bounding box center [225, 132] width 86 height 14
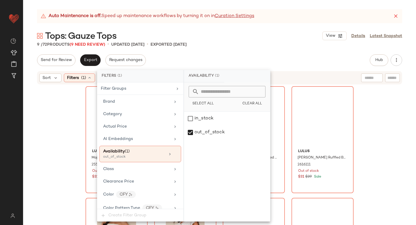
click at [395, 19] on icon at bounding box center [396, 16] width 6 height 6
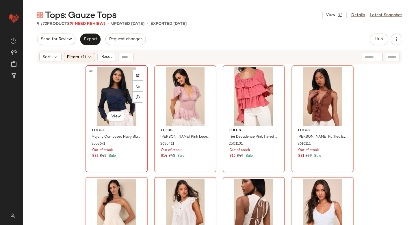
click at [113, 99] on div "#1 View" at bounding box center [117, 96] width 58 height 58
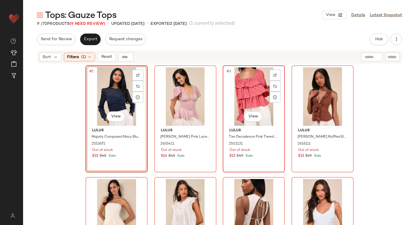
scroll to position [156, 0]
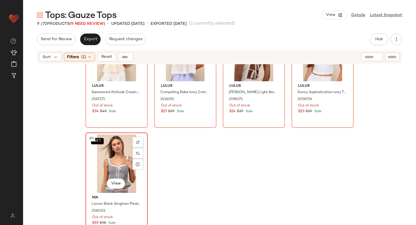
click at [103, 152] on div "SET #9 View" at bounding box center [117, 163] width 58 height 58
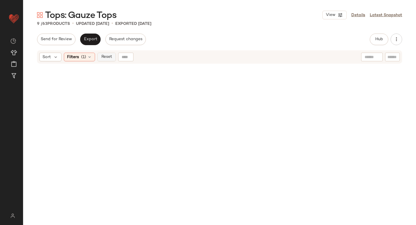
click at [102, 61] on button "Reset" at bounding box center [106, 57] width 19 height 9
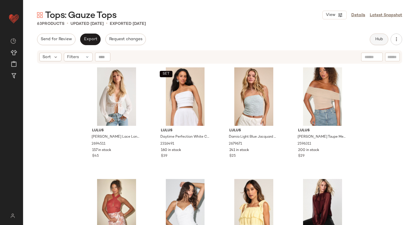
click at [382, 36] on button "Hub" at bounding box center [379, 40] width 19 height 12
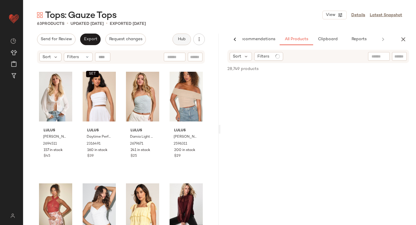
scroll to position [0, 14]
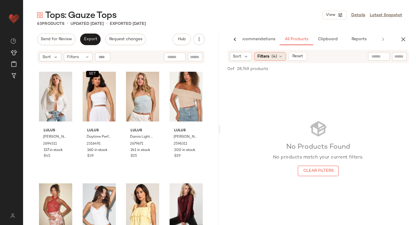
click at [267, 56] on span "Filters" at bounding box center [264, 56] width 12 height 6
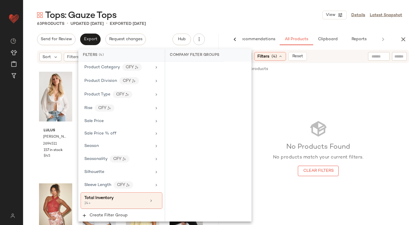
scroll to position [481, 0]
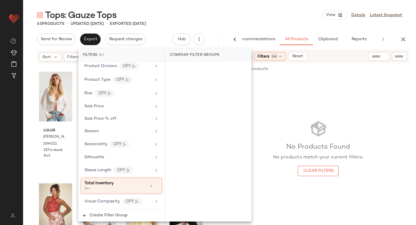
click at [352, 83] on div "No Products Found No products match your current filters. Clear Filters" at bounding box center [319, 148] width 196 height 144
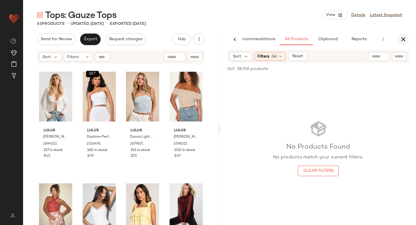
click at [408, 37] on button "button" at bounding box center [404, 40] width 12 height 12
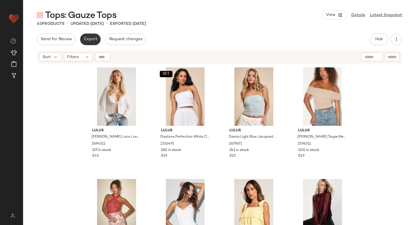
click at [87, 39] on span "Export" at bounding box center [91, 39] width 14 height 5
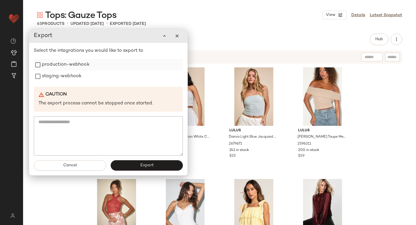
click at [62, 69] on label "production-webhook" at bounding box center [66, 65] width 48 height 12
click at [60, 74] on label "staging-webhook" at bounding box center [62, 77] width 40 height 12
click at [127, 164] on button "Export" at bounding box center [147, 165] width 72 height 10
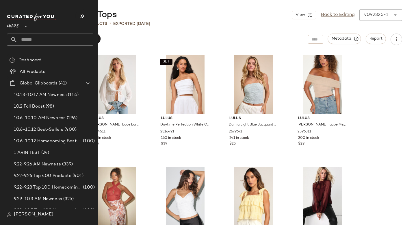
click at [56, 38] on input "text" at bounding box center [55, 40] width 76 height 12
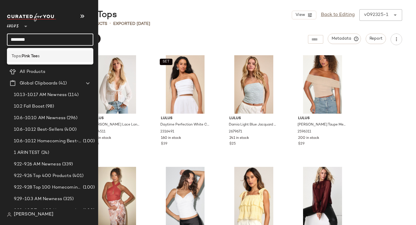
type input "********"
click at [59, 52] on div "Tops: Pink Tee s" at bounding box center [50, 56] width 86 height 12
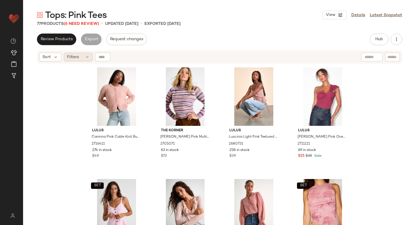
click at [73, 55] on span "Filters" at bounding box center [73, 57] width 12 height 6
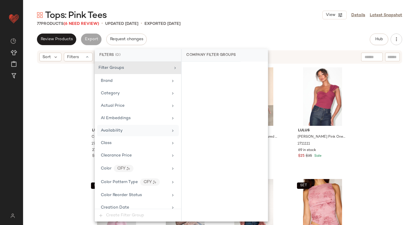
click at [107, 130] on span "Availability" at bounding box center [112, 130] width 22 height 4
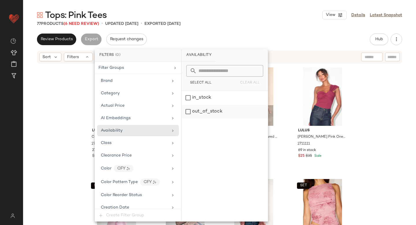
click at [194, 113] on div "out_of_stock" at bounding box center [225, 112] width 86 height 14
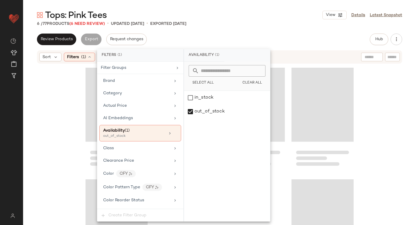
click at [247, 33] on div "Tops: Pink Tees View Details Latest Snapshot 6 / 77 Products (6 Need Review) • …" at bounding box center [219, 117] width 393 height 216
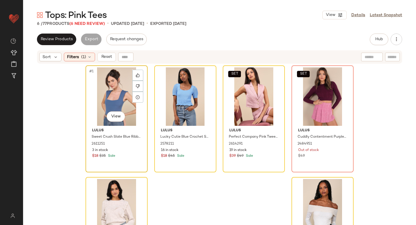
click at [111, 97] on div "#1 View" at bounding box center [117, 96] width 58 height 58
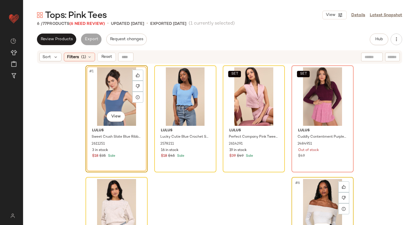
click at [317, 191] on div "#6 View" at bounding box center [323, 208] width 58 height 58
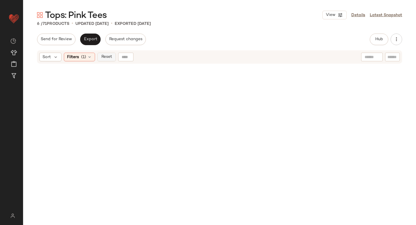
click at [103, 56] on span "Reset" at bounding box center [106, 57] width 11 height 5
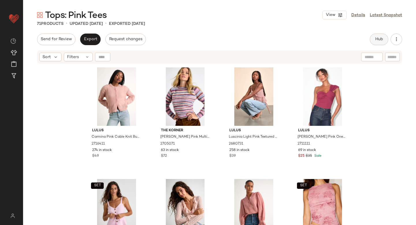
click at [374, 38] on button "Hub" at bounding box center [379, 40] width 19 height 12
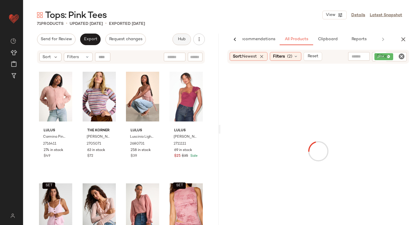
scroll to position [0, 14]
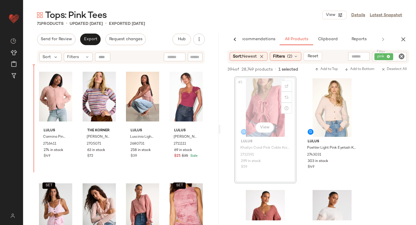
drag, startPoint x: 260, startPoint y: 112, endPoint x: 23, endPoint y: 136, distance: 238.0
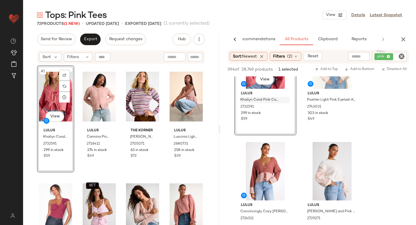
scroll to position [29, 0]
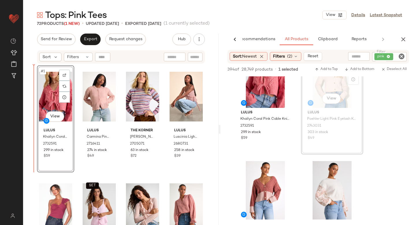
drag, startPoint x: 328, startPoint y: 86, endPoint x: 28, endPoint y: 157, distance: 308.4
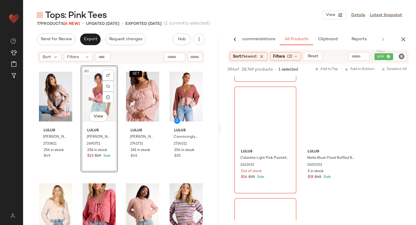
scroll to position [1901, 0]
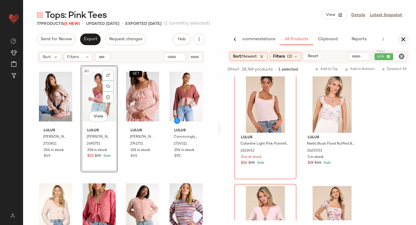
click at [406, 35] on button "button" at bounding box center [404, 40] width 12 height 12
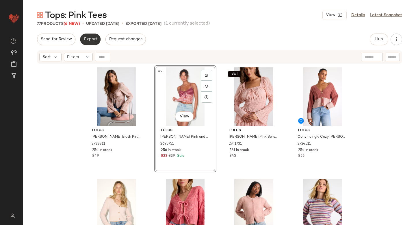
click at [82, 42] on button "Export" at bounding box center [90, 40] width 21 height 12
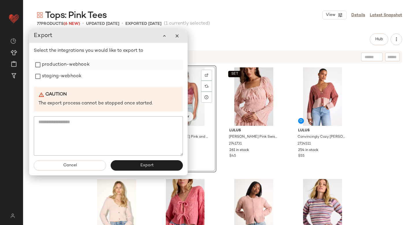
click at [64, 67] on label "production-webhook" at bounding box center [66, 65] width 48 height 12
click at [56, 78] on label "staging-webhook" at bounding box center [62, 77] width 40 height 12
click at [121, 166] on button "Export" at bounding box center [147, 165] width 72 height 10
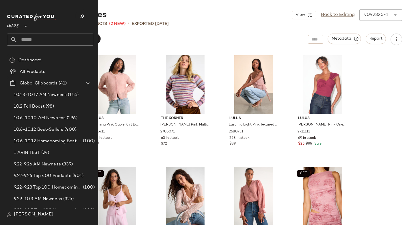
click at [61, 36] on input "text" at bounding box center [55, 40] width 76 height 12
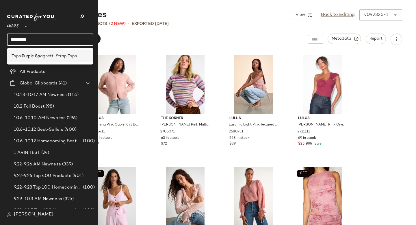
type input "*********"
click at [53, 53] on span "aghetti Strap Tops" at bounding box center [58, 56] width 37 height 6
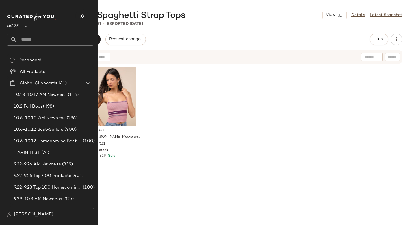
click at [43, 40] on input "text" at bounding box center [55, 40] width 76 height 12
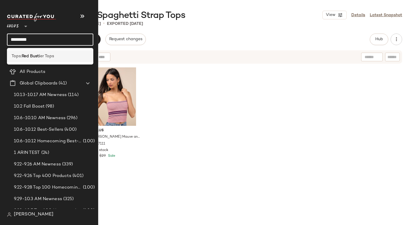
type input "*********"
click at [49, 59] on div "Tops: Red Busti er Tops" at bounding box center [50, 56] width 86 height 12
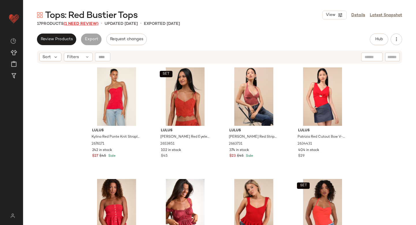
click at [75, 22] on span "(1 Need Review)" at bounding box center [81, 24] width 35 height 4
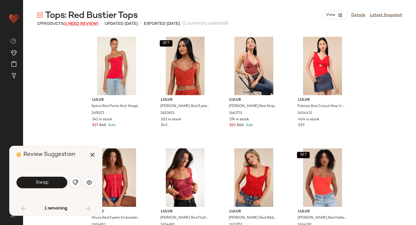
scroll to position [228, 0]
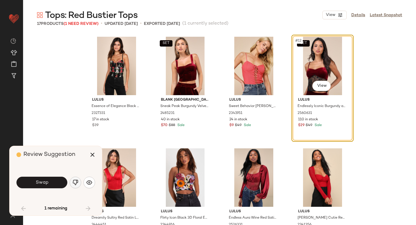
click at [75, 183] on img "button" at bounding box center [76, 183] width 6 height 6
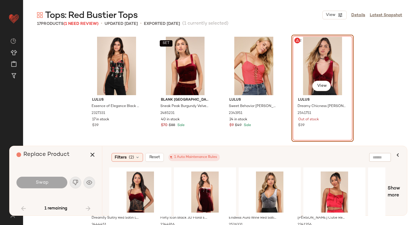
click at [311, 71] on div "#12 View" at bounding box center [323, 66] width 58 height 58
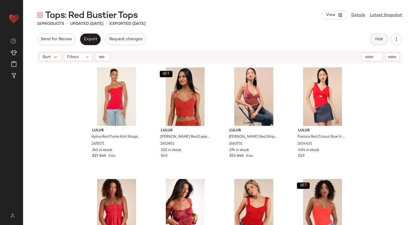
click at [383, 40] on span "Hub" at bounding box center [379, 39] width 8 height 5
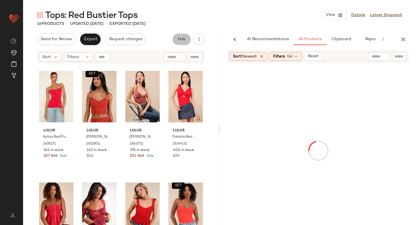
scroll to position [0, 14]
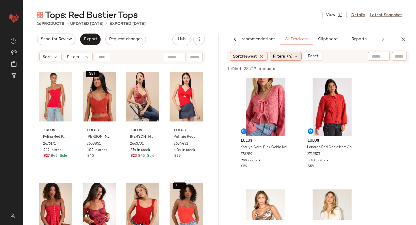
click at [282, 56] on span "Filters" at bounding box center [279, 56] width 12 height 6
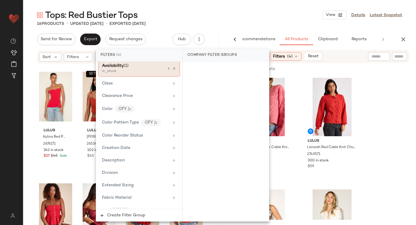
scroll to position [68, 0]
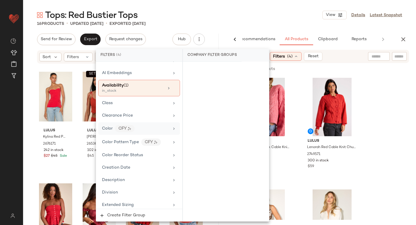
click at [147, 131] on div "Color CFY" at bounding box center [135, 128] width 67 height 7
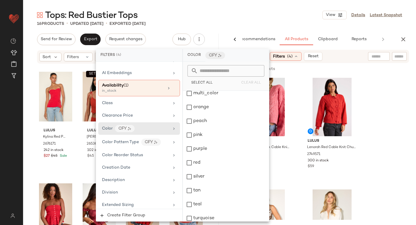
scroll to position [227, 0]
click at [190, 162] on div "red" at bounding box center [226, 162] width 86 height 14
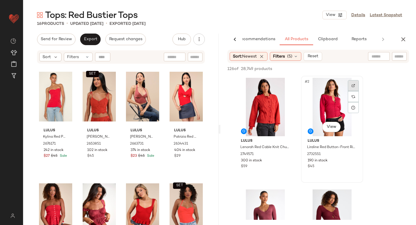
click at [354, 86] on img at bounding box center [353, 85] width 3 height 3
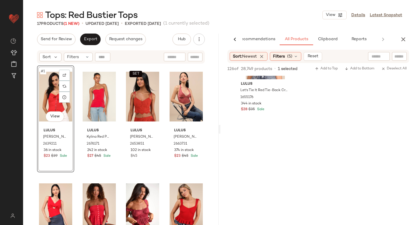
scroll to position [6335, 0]
click at [405, 39] on icon "button" at bounding box center [403, 39] width 7 height 7
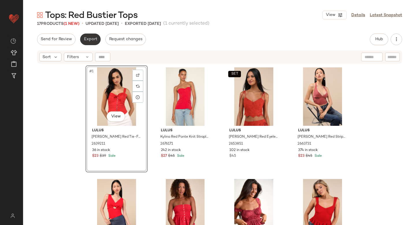
click at [96, 35] on button "Export" at bounding box center [90, 40] width 21 height 12
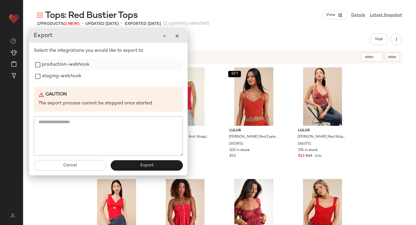
click at [63, 68] on label "production-webhook" at bounding box center [66, 65] width 48 height 12
click at [60, 75] on label "staging-webhook" at bounding box center [62, 77] width 40 height 12
click at [134, 162] on button "Export" at bounding box center [147, 165] width 72 height 10
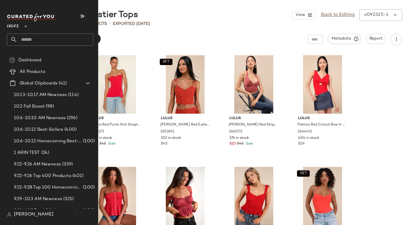
click at [43, 36] on input "text" at bounding box center [55, 40] width 76 height 12
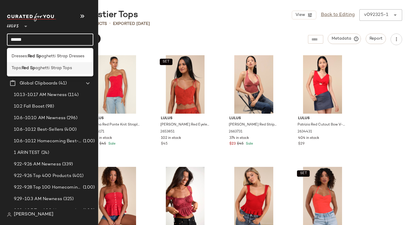
type input "******"
click at [46, 69] on span "aghetti Strap Tops" at bounding box center [53, 68] width 37 height 6
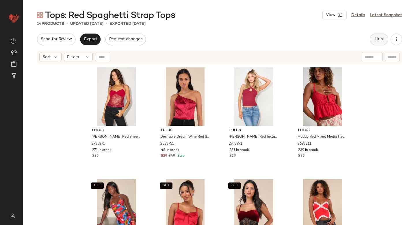
click at [371, 39] on button "Hub" at bounding box center [379, 40] width 19 height 12
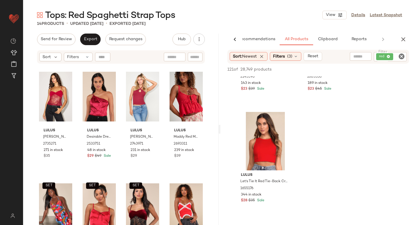
scroll to position [5980, 0]
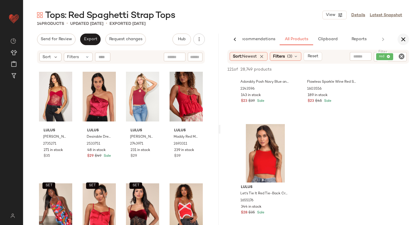
click at [406, 39] on icon "button" at bounding box center [403, 39] width 7 height 7
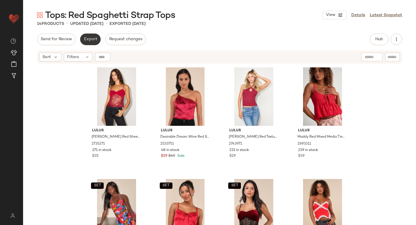
click at [94, 38] on span "Export" at bounding box center [91, 39] width 14 height 5
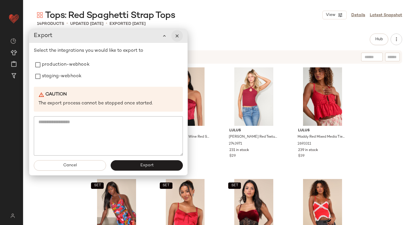
click at [179, 36] on icon "button" at bounding box center [177, 35] width 5 height 5
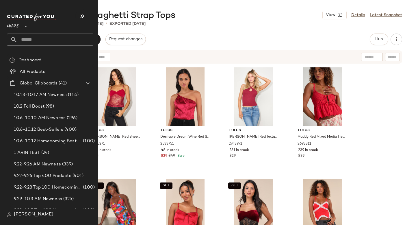
click at [32, 40] on input "text" at bounding box center [55, 40] width 76 height 12
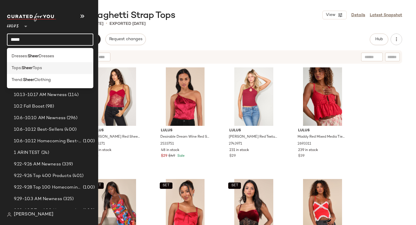
type input "*****"
click at [30, 69] on b "Sheer" at bounding box center [27, 68] width 11 height 6
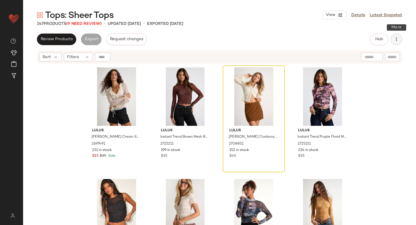
click at [392, 36] on button "button" at bounding box center [397, 40] width 12 height 12
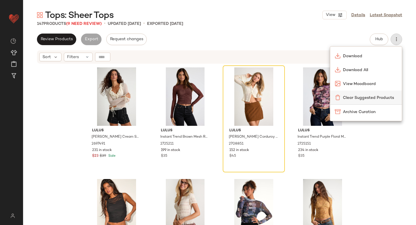
click at [366, 94] on div "Clear Suggested Products" at bounding box center [366, 97] width 72 height 14
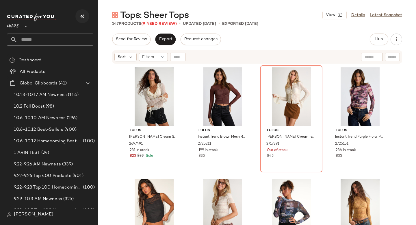
click at [84, 17] on icon "button" at bounding box center [82, 16] width 7 height 7
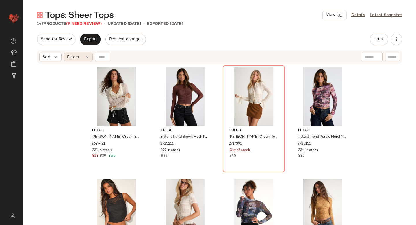
click at [85, 59] on icon at bounding box center [87, 57] width 5 height 5
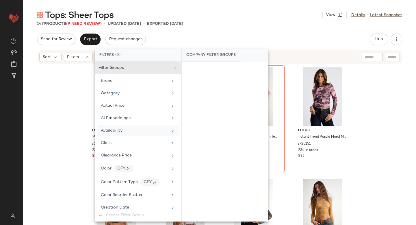
click at [112, 126] on div "Availability" at bounding box center [138, 130] width 82 height 11
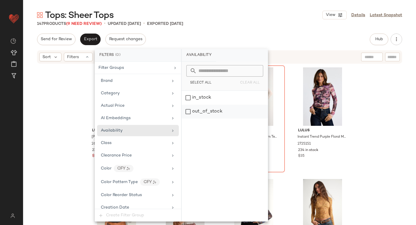
click at [190, 111] on div "out_of_stock" at bounding box center [225, 112] width 86 height 14
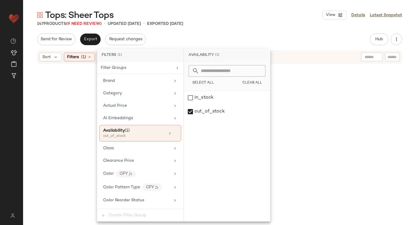
click at [257, 16] on div "Tops: Sheer Tops View Details Latest Snapshot" at bounding box center [219, 15] width 393 height 12
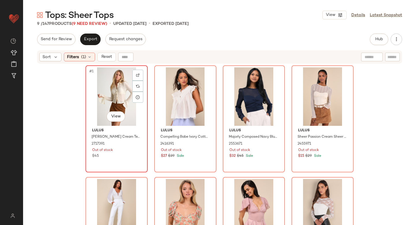
click at [97, 97] on div "#1 View" at bounding box center [117, 96] width 58 height 58
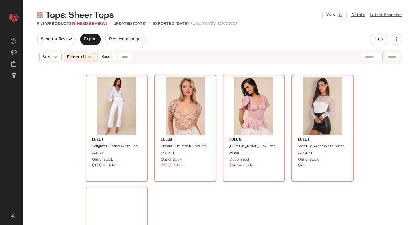
scroll to position [161, 0]
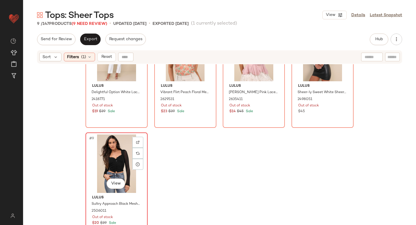
click at [100, 164] on div "#9 View" at bounding box center [117, 163] width 58 height 58
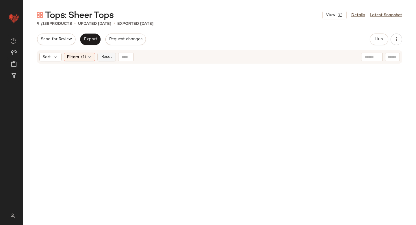
click at [114, 57] on button "Reset" at bounding box center [106, 57] width 19 height 9
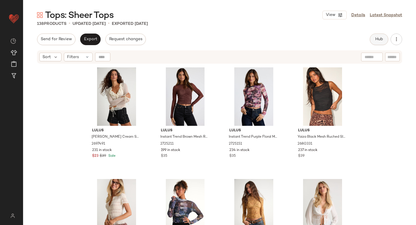
click at [385, 37] on button "Hub" at bounding box center [379, 40] width 19 height 12
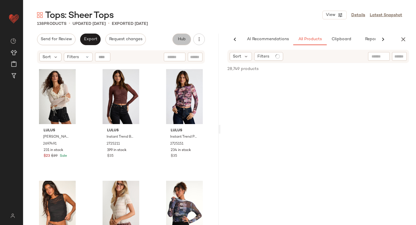
scroll to position [0, 14]
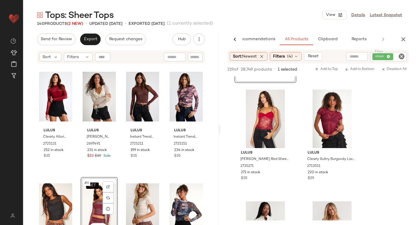
scroll to position [331, 0]
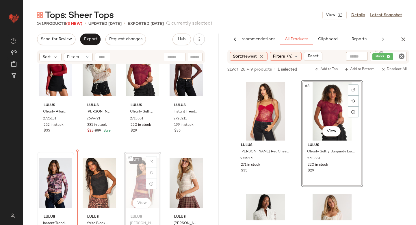
scroll to position [25, 0]
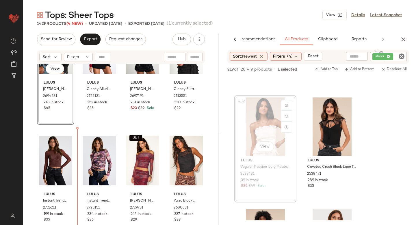
scroll to position [49, 0]
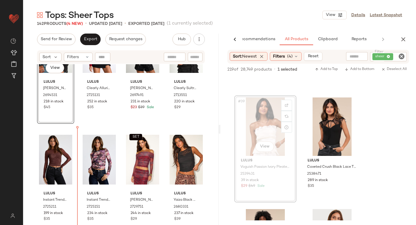
drag, startPoint x: 268, startPoint y: 117, endPoint x: 254, endPoint y: 123, distance: 14.8
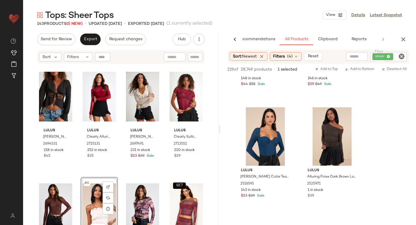
scroll to position [2411, 0]
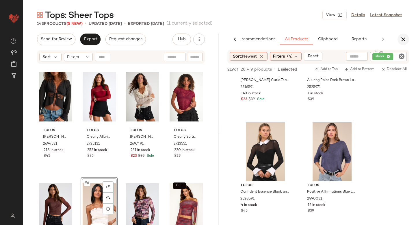
click at [402, 37] on icon "button" at bounding box center [403, 39] width 7 height 7
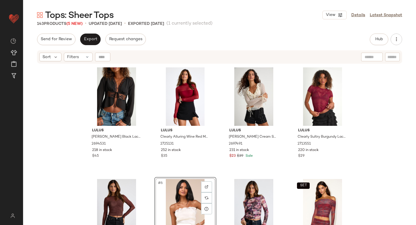
click at [82, 47] on div "Send for Review Export Request changes Hub Send for Review External Review Inte…" at bounding box center [219, 129] width 393 height 191
click at [86, 42] on button "Export" at bounding box center [90, 40] width 21 height 12
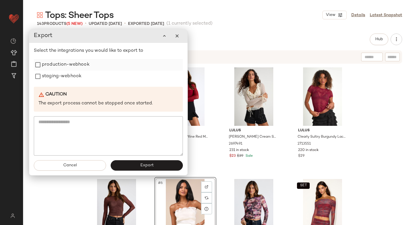
click at [53, 66] on label "production-webhook" at bounding box center [66, 65] width 48 height 12
click at [48, 74] on label "staging-webhook" at bounding box center [62, 77] width 40 height 12
click at [121, 168] on button "Export" at bounding box center [147, 165] width 72 height 10
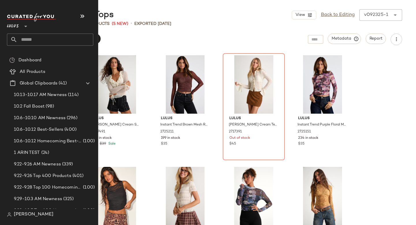
click at [36, 40] on input "text" at bounding box center [55, 40] width 76 height 12
type input "*"
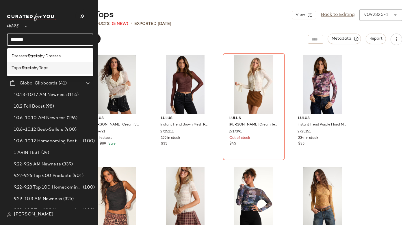
type input "*******"
click at [42, 69] on span "y Tops" at bounding box center [42, 68] width 12 height 6
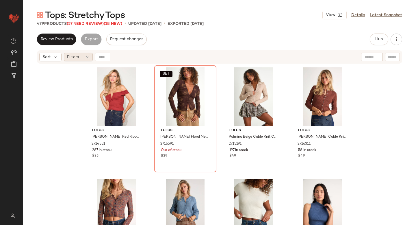
click at [88, 56] on icon at bounding box center [87, 57] width 5 height 5
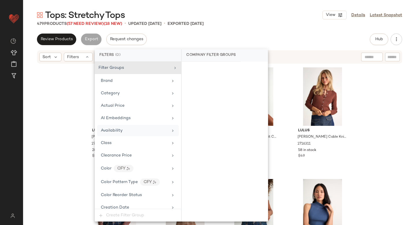
click at [113, 129] on span "Availability" at bounding box center [112, 130] width 22 height 4
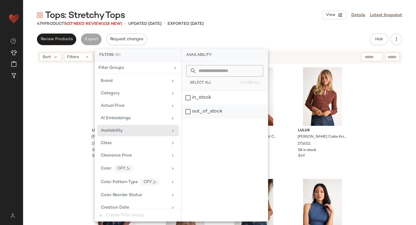
click at [206, 114] on div "out_of_stock" at bounding box center [225, 112] width 86 height 14
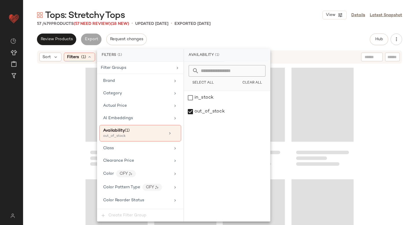
click at [300, 10] on div "Tops: Stretchy Tops View Details Latest Snapshot" at bounding box center [219, 15] width 393 height 12
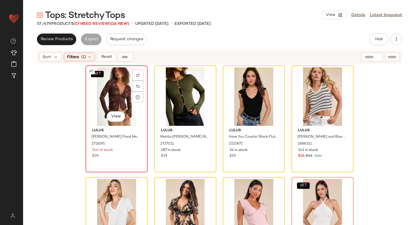
click at [114, 88] on div "SET #1 View" at bounding box center [117, 96] width 58 height 58
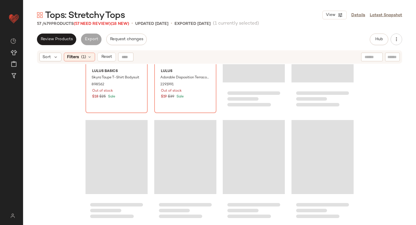
scroll to position [1500, 0]
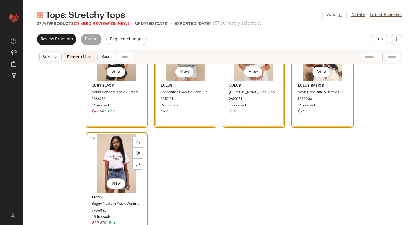
click at [103, 158] on div "#57 View" at bounding box center [117, 163] width 58 height 58
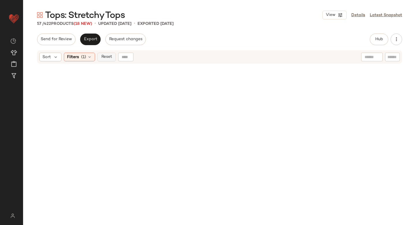
click at [105, 58] on span "Reset" at bounding box center [106, 57] width 11 height 5
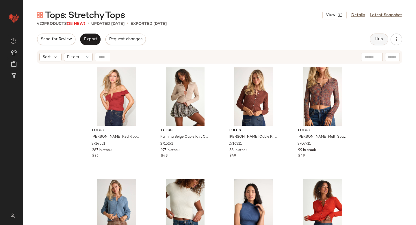
click at [375, 38] on span "Hub" at bounding box center [379, 39] width 8 height 5
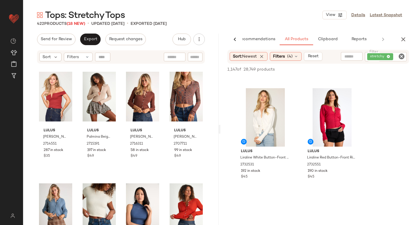
scroll to position [441, 0]
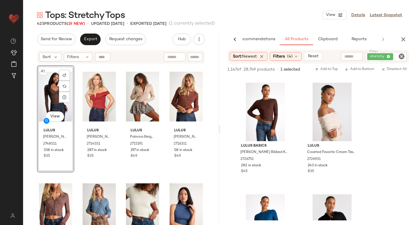
scroll to position [1174, 0]
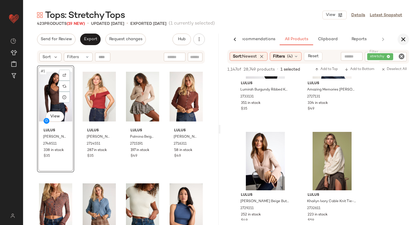
click at [407, 38] on icon "button" at bounding box center [403, 39] width 7 height 7
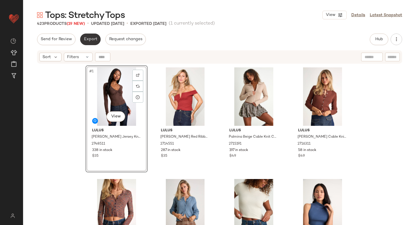
click at [93, 41] on span "Export" at bounding box center [91, 39] width 14 height 5
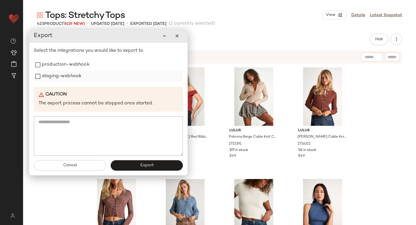
click at [60, 73] on label "staging-webhook" at bounding box center [62, 77] width 40 height 12
click at [63, 66] on label "production-webhook" at bounding box center [66, 65] width 48 height 12
click at [122, 170] on button "Export" at bounding box center [147, 165] width 72 height 10
